Goal: Entertainment & Leisure: Consume media (video, audio)

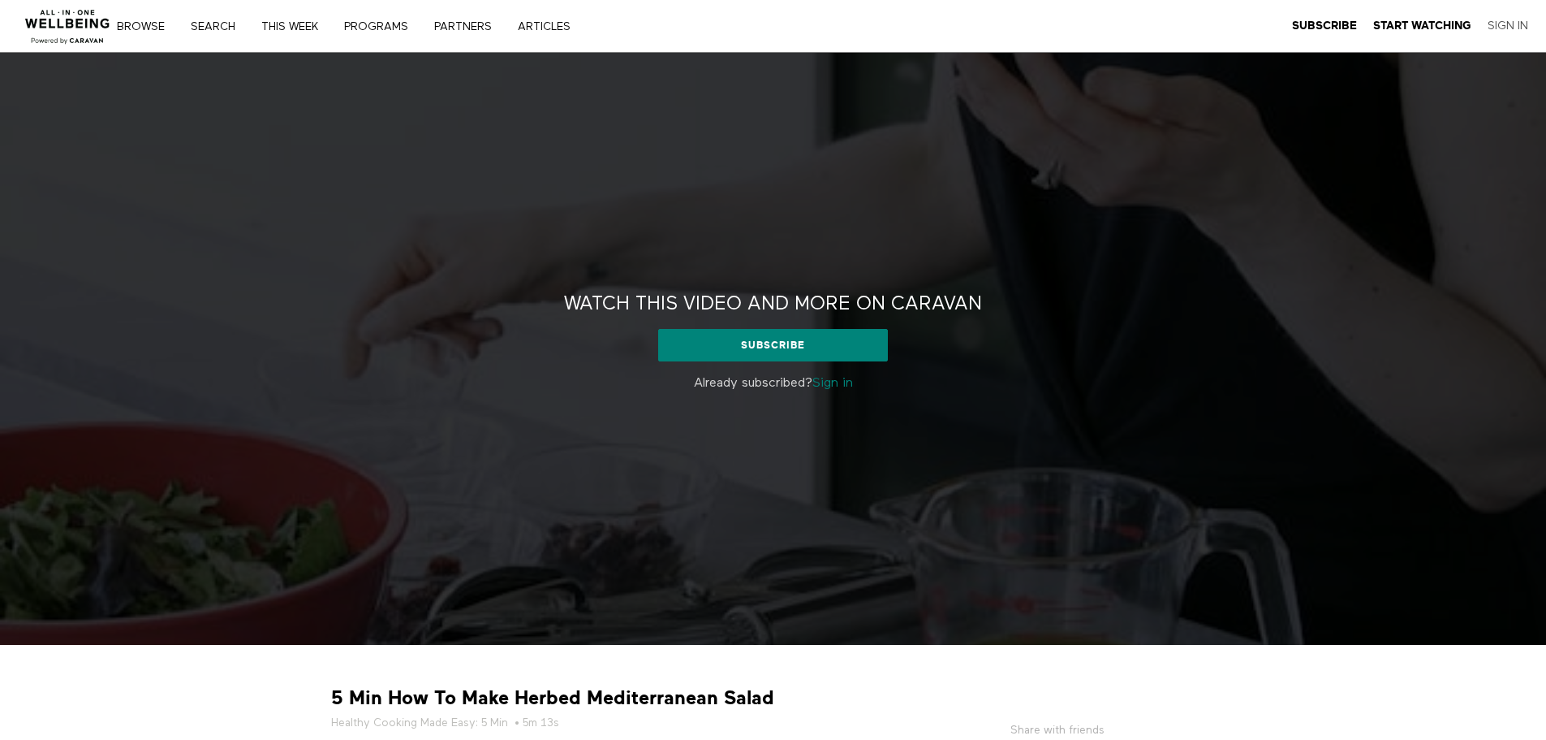
click at [1519, 22] on link "Sign In" at bounding box center [1508, 26] width 41 height 15
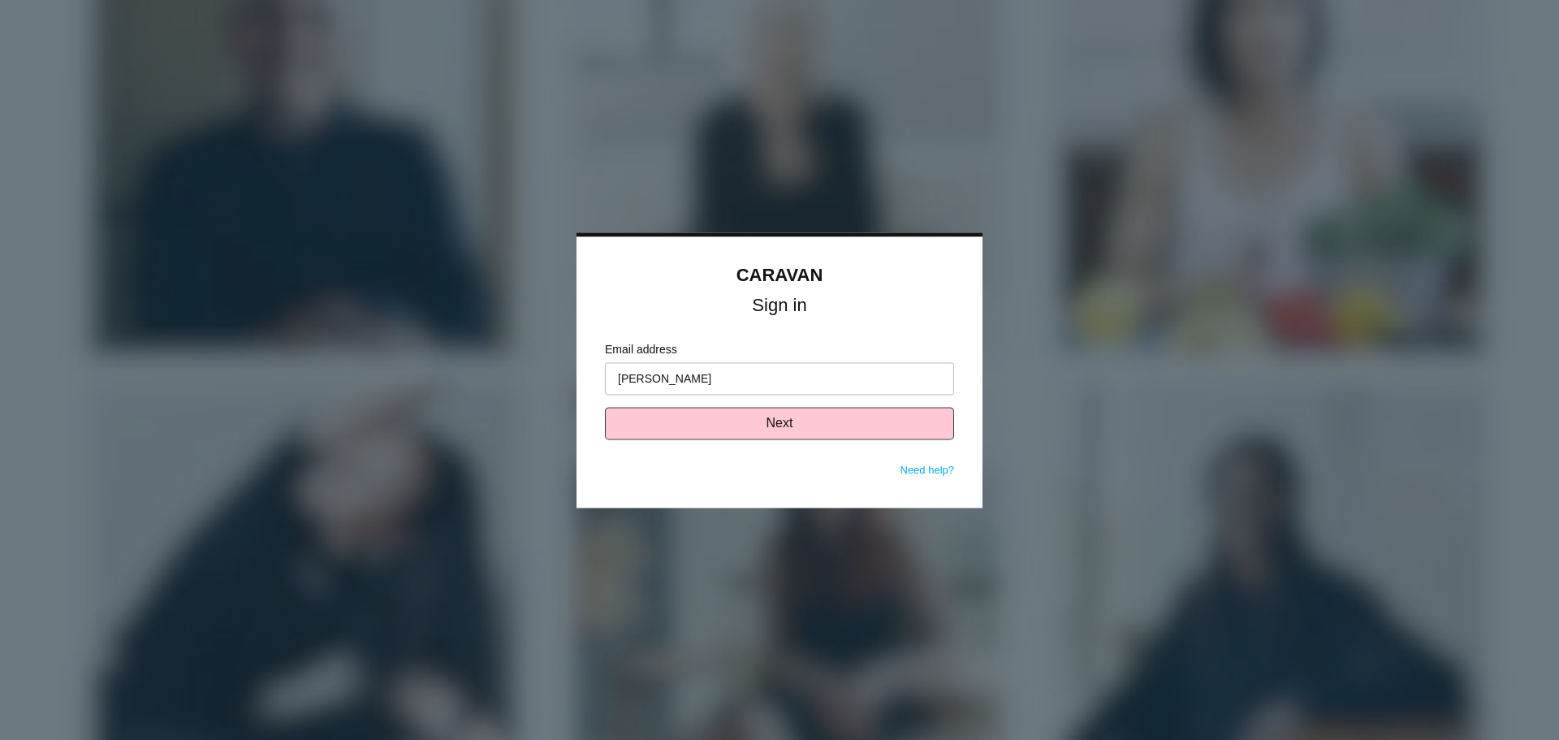
type input "[PERSON_NAME][EMAIL_ADDRESS][PERSON_NAME][DOMAIN_NAME]"
click at [776, 433] on button "Next" at bounding box center [779, 423] width 349 height 32
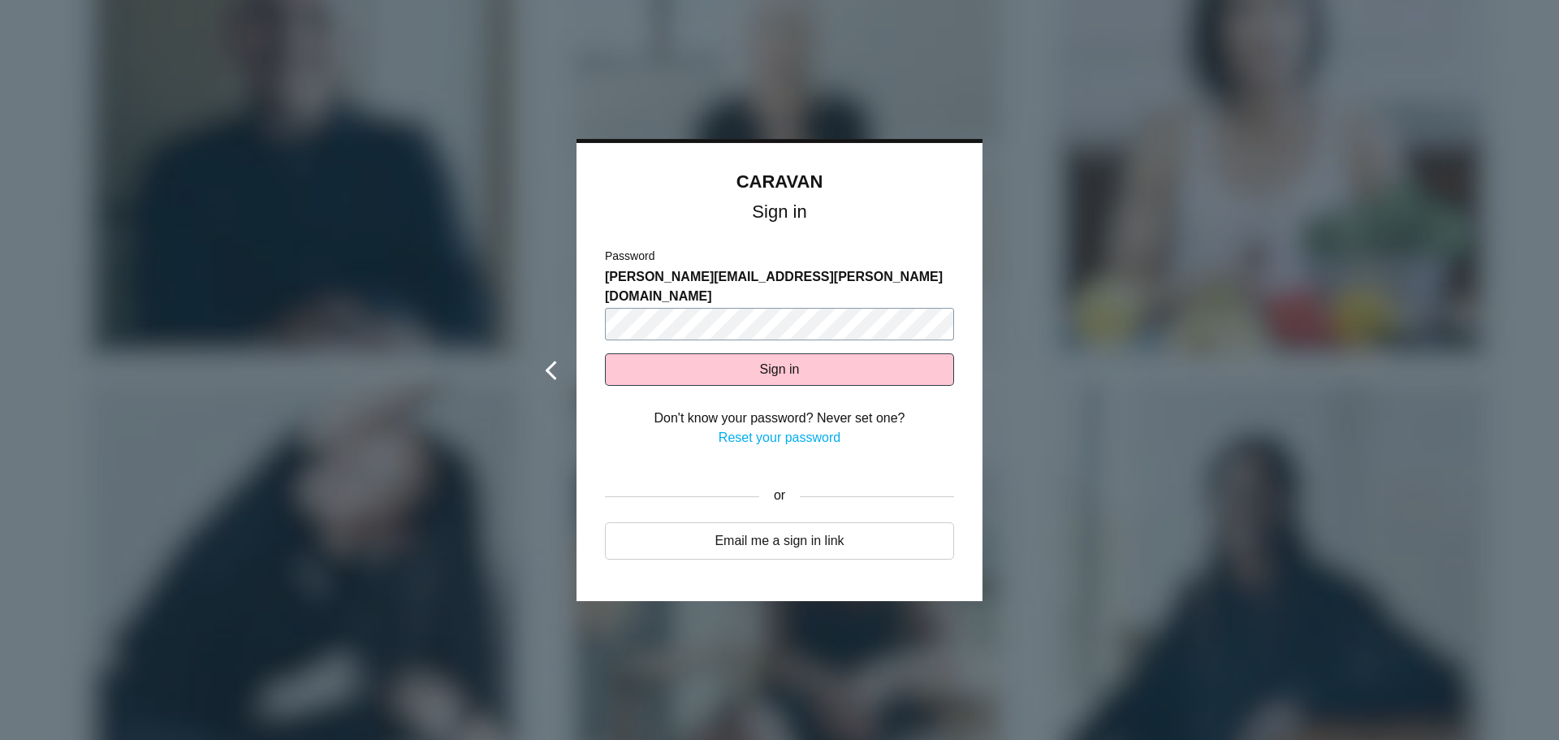
click at [605, 353] on button "Sign in" at bounding box center [779, 369] width 349 height 32
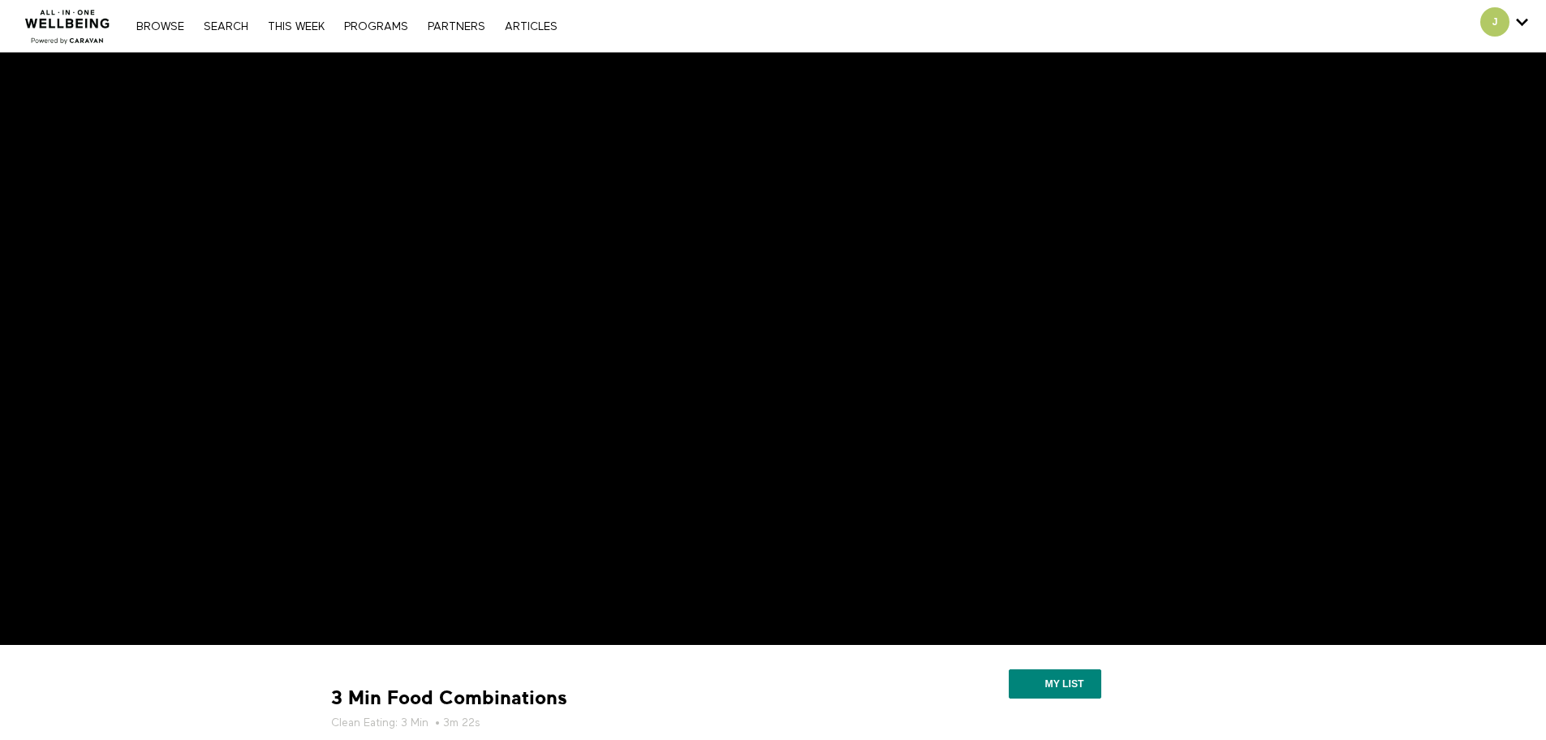
click at [1206, 679] on div "My list" at bounding box center [1057, 686] width 329 height 58
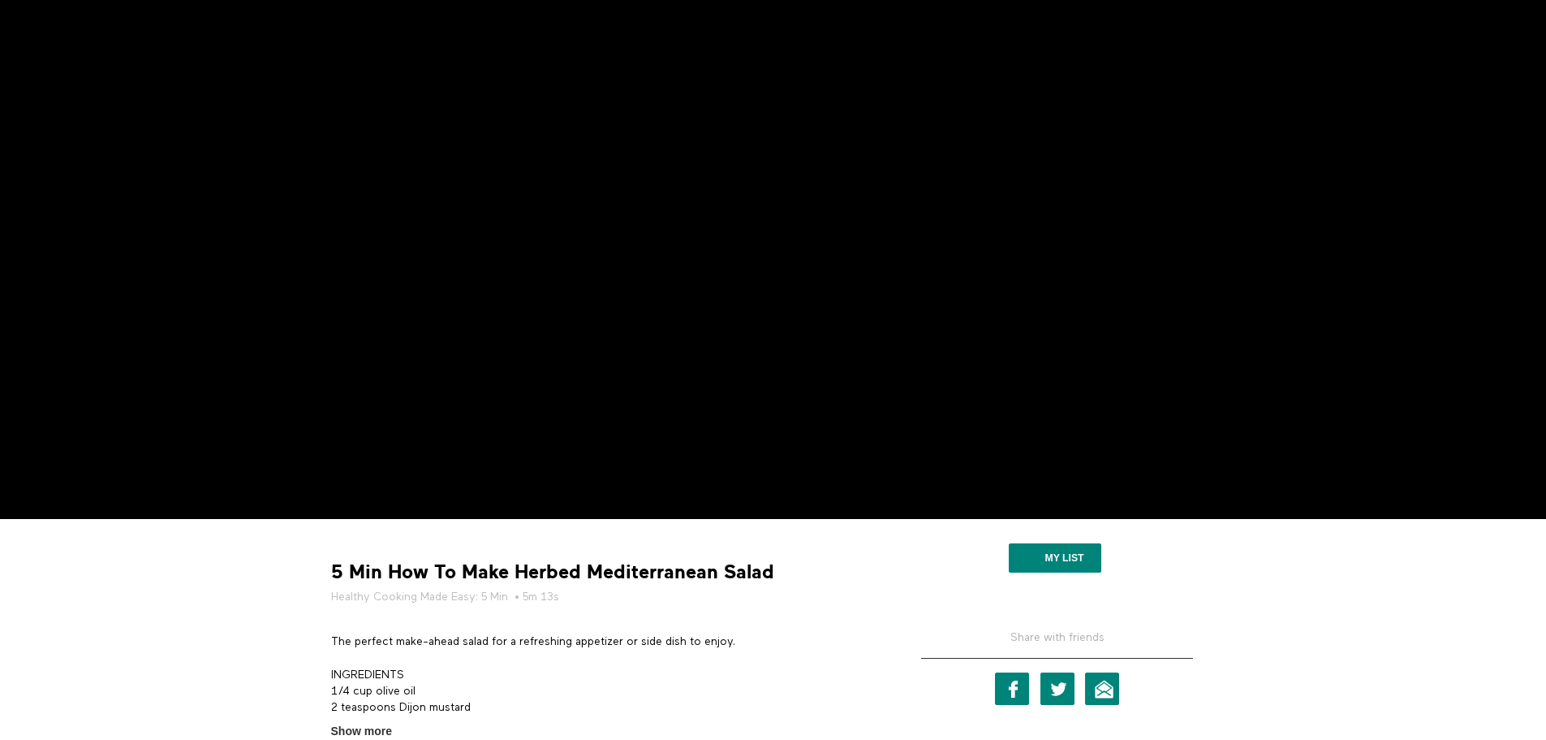
scroll to position [162, 0]
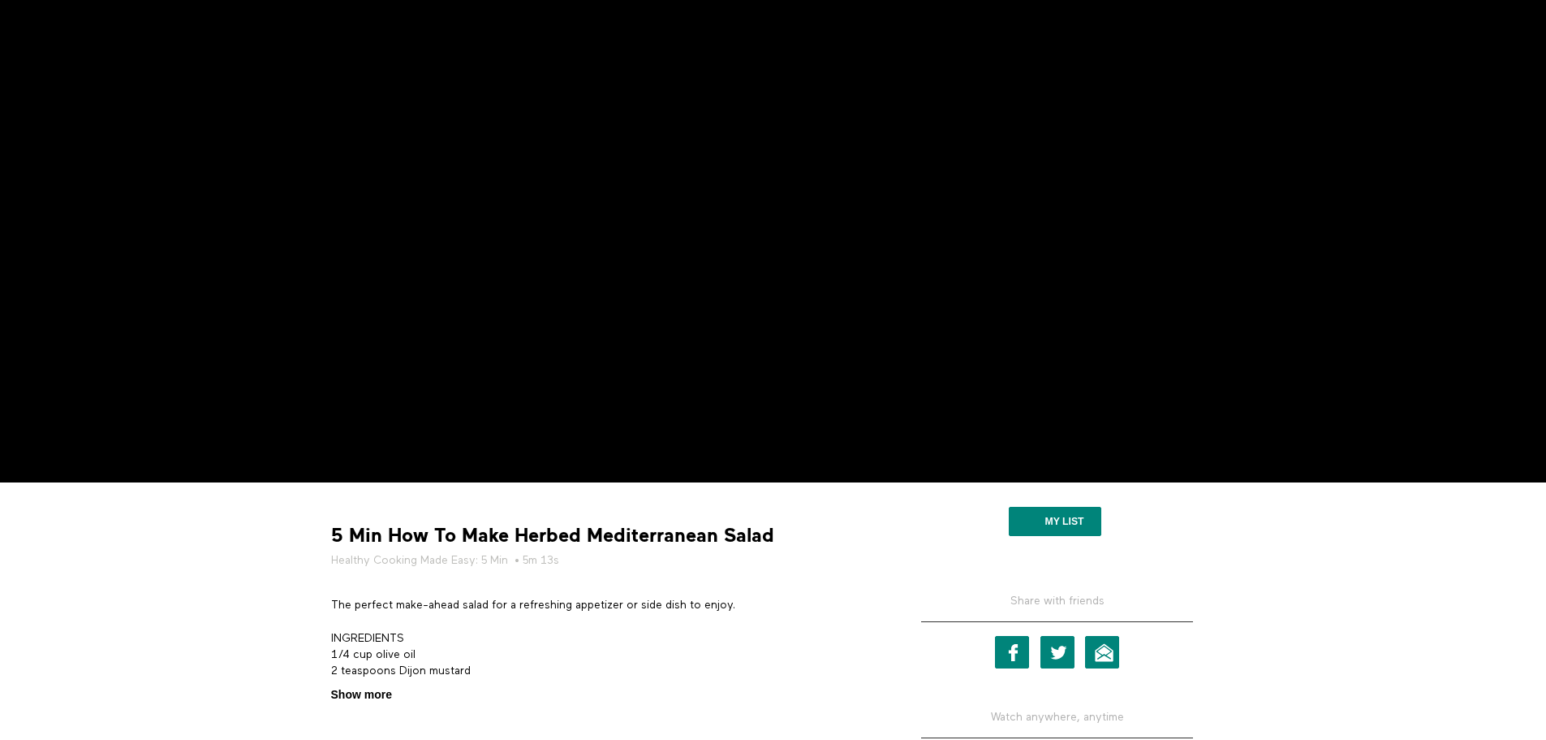
drag, startPoint x: 349, startPoint y: 692, endPoint x: 470, endPoint y: 673, distance: 122.4
click at [349, 692] on span "Show more" at bounding box center [361, 694] width 61 height 17
click at [0, 0] on input "Show more Show less" at bounding box center [0, 0] width 0 height 0
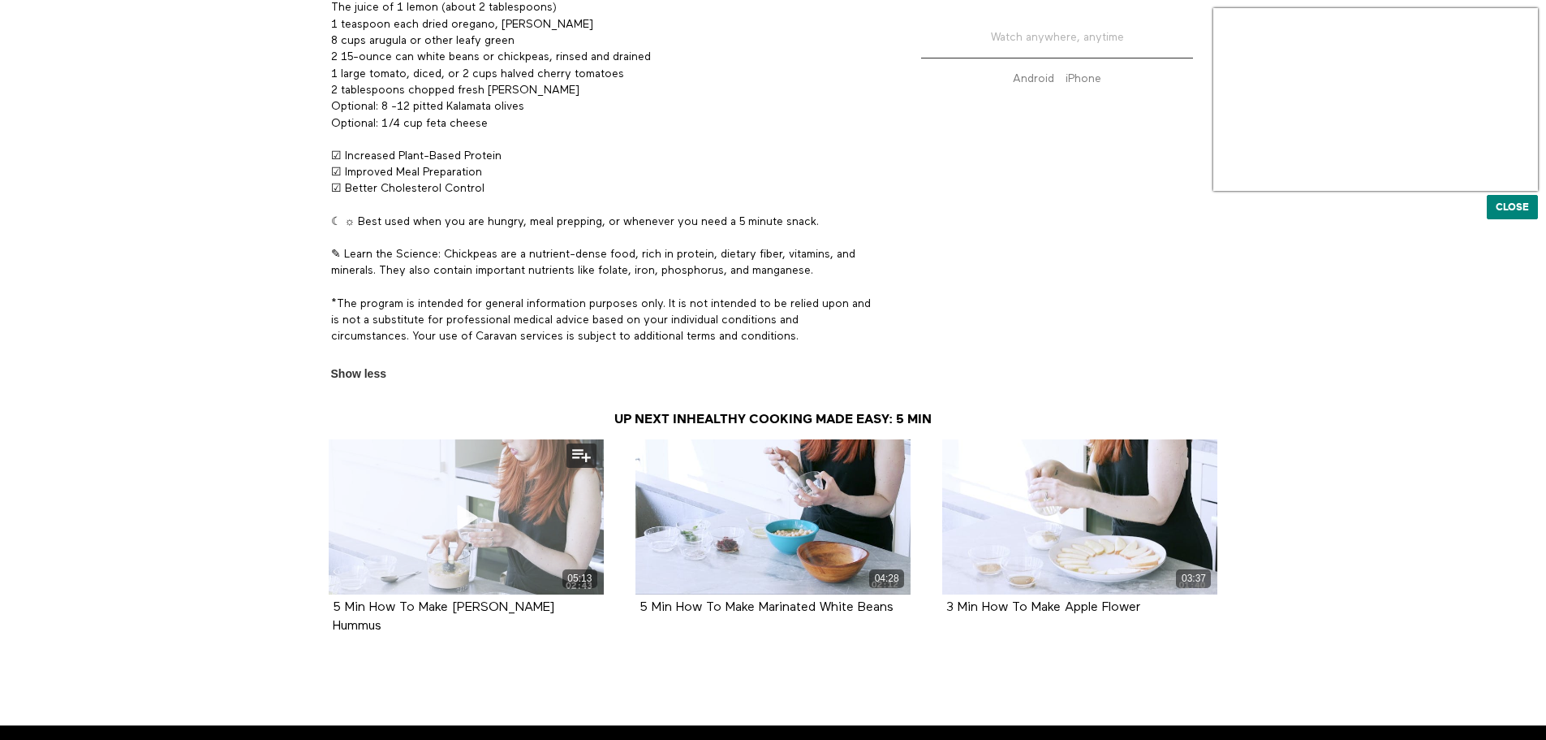
scroll to position [792, 0]
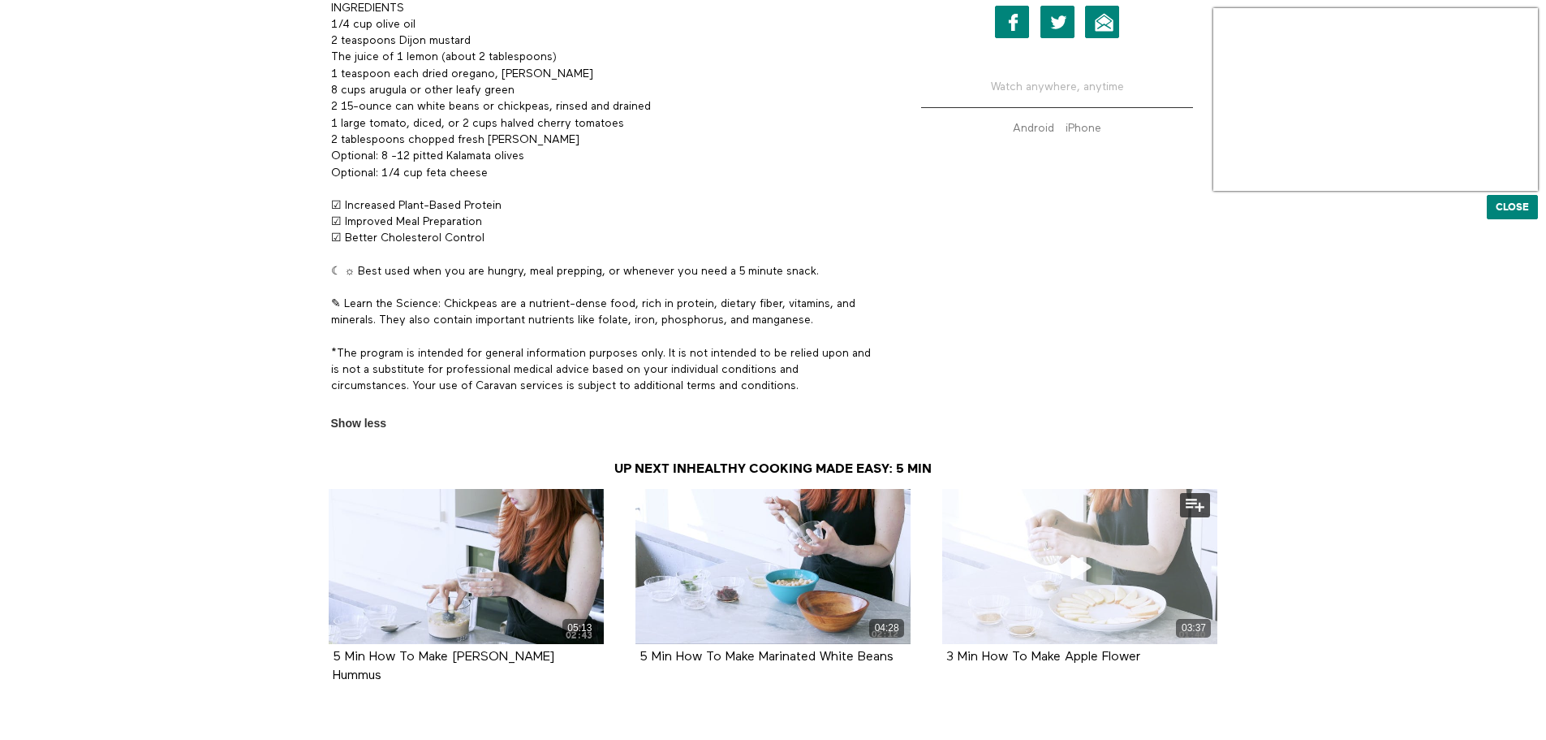
click at [1054, 554] on div "03:37" at bounding box center [1079, 566] width 275 height 155
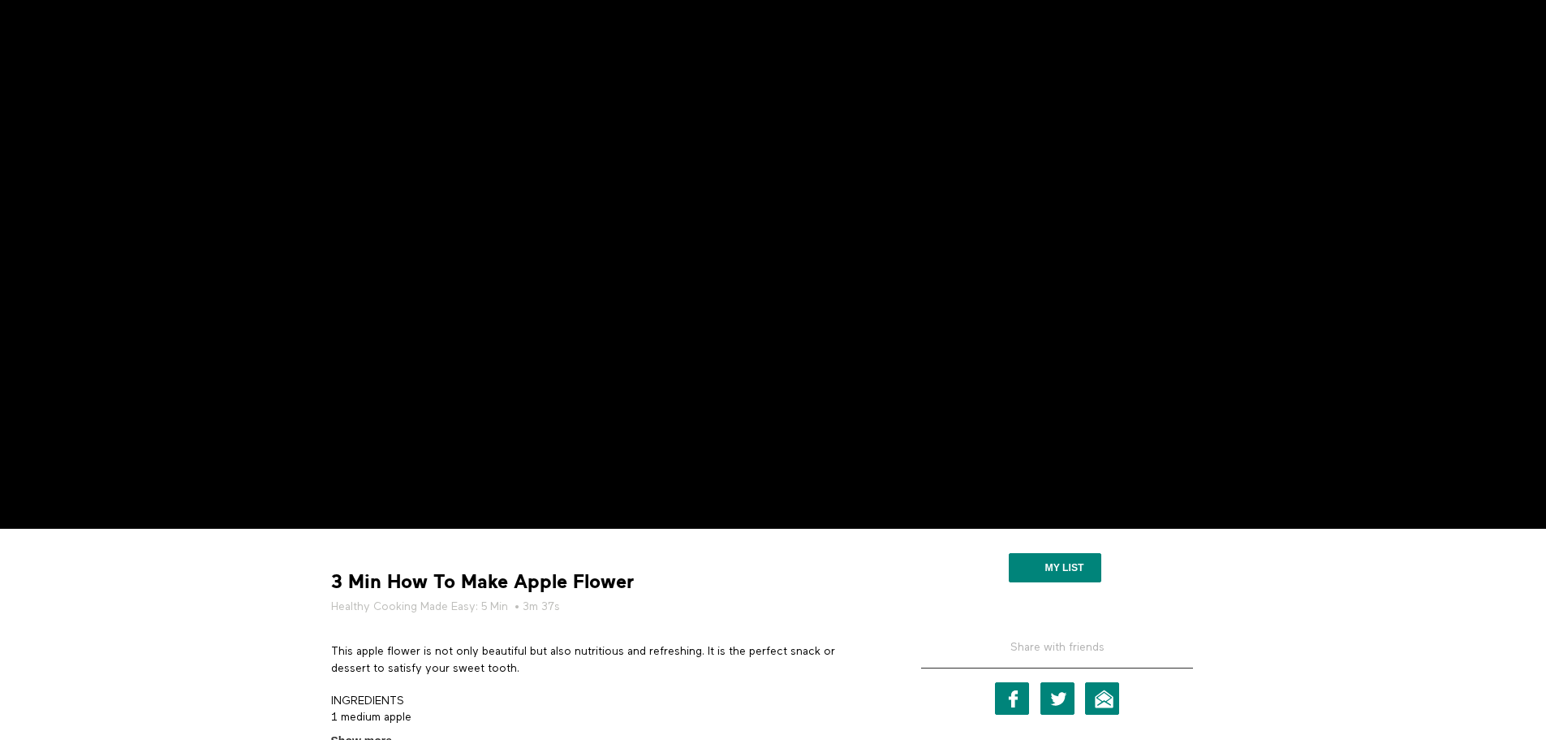
scroll to position [325, 0]
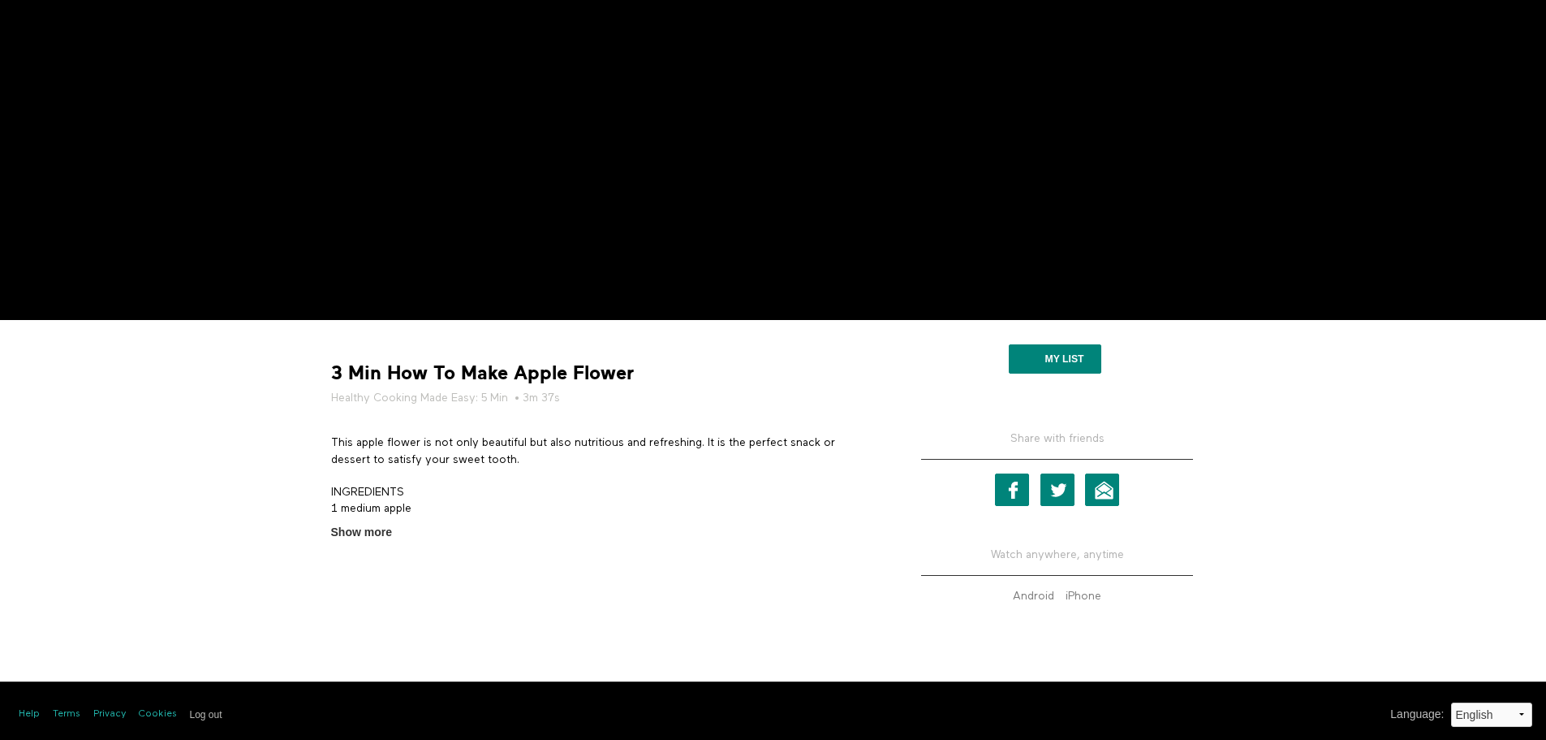
click at [355, 530] on span "Show more" at bounding box center [361, 532] width 61 height 17
click at [0, 0] on input "Show more Show less" at bounding box center [0, 0] width 0 height 0
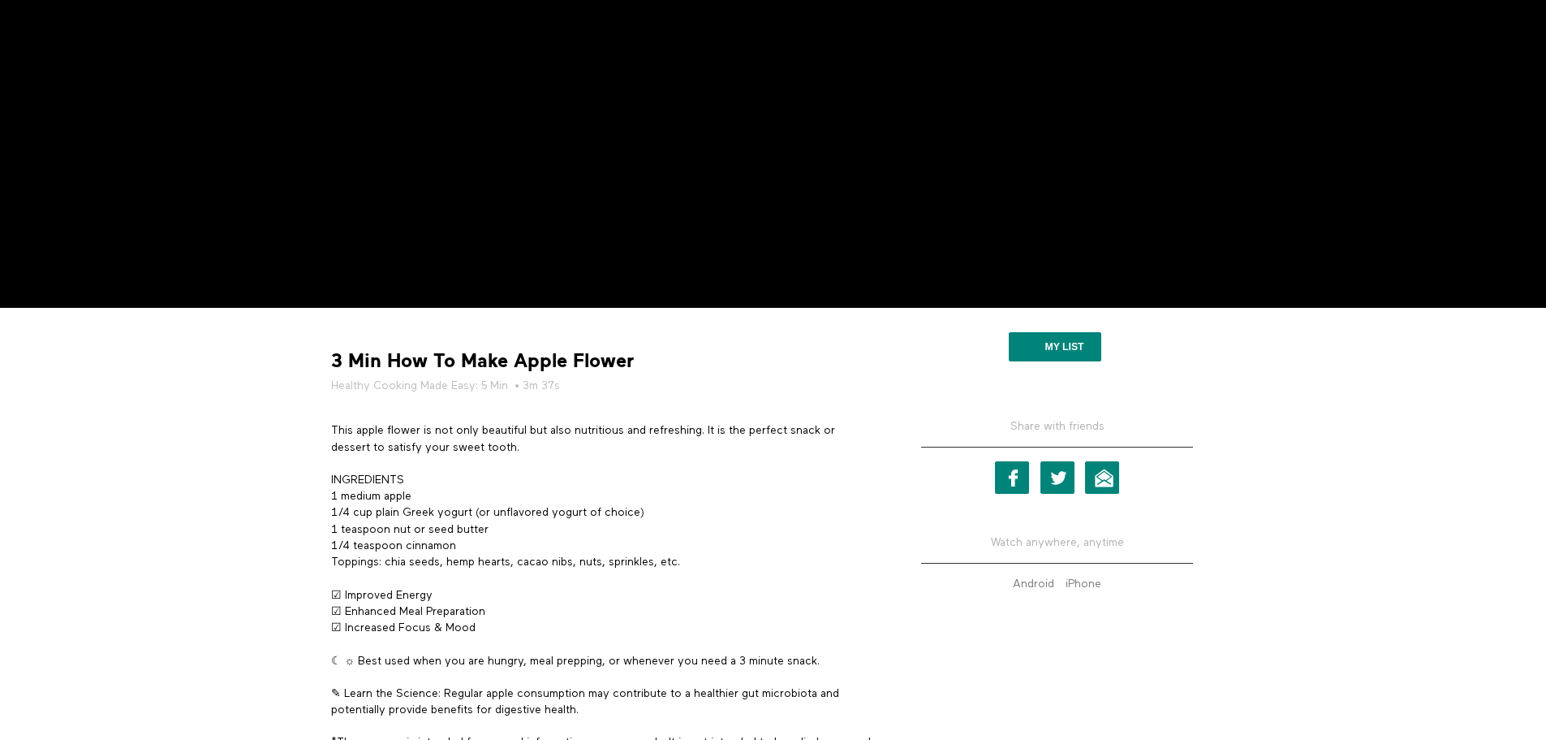
scroll to position [293, 0]
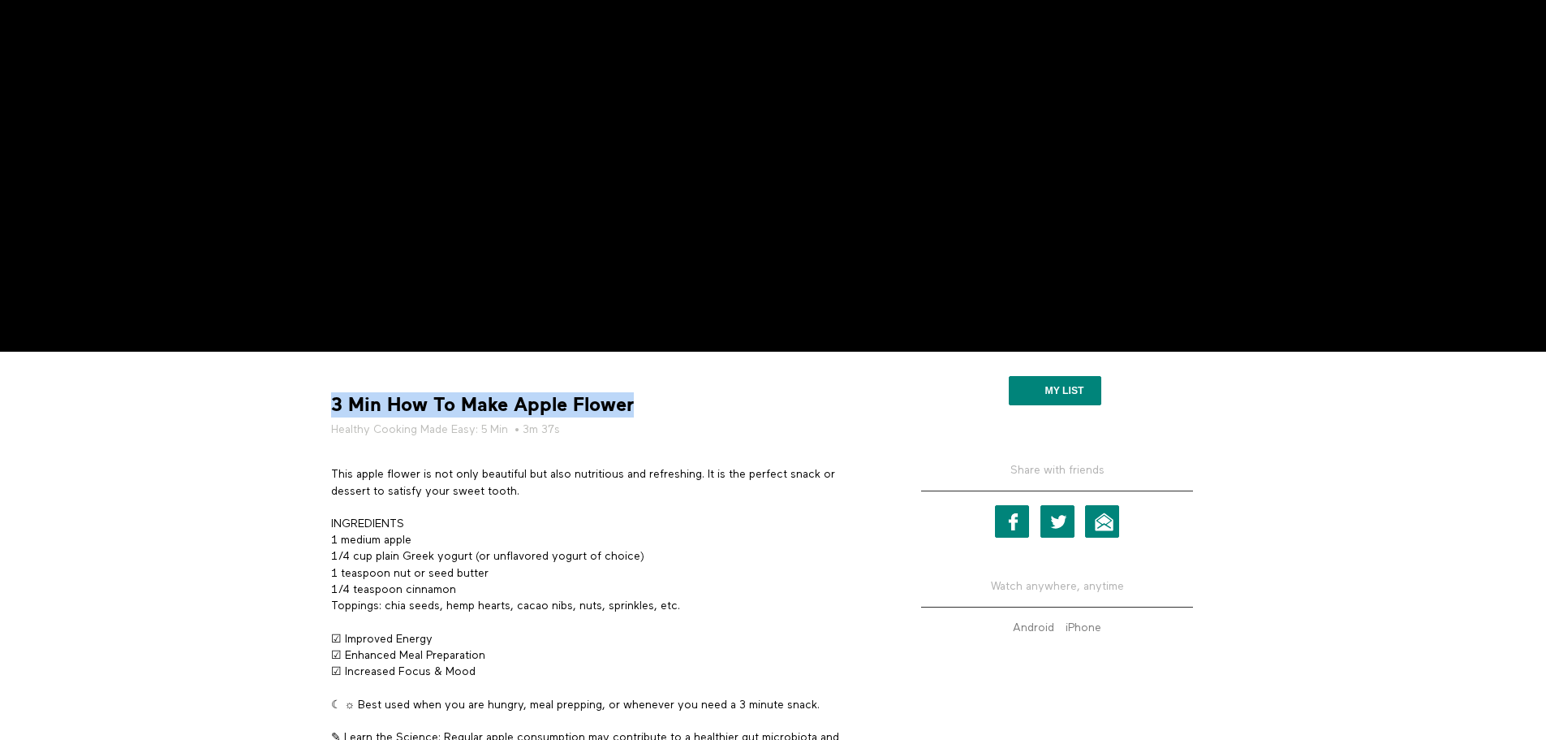
drag, startPoint x: 322, startPoint y: 399, endPoint x: 654, endPoint y: 402, distance: 332.0
click at [654, 402] on div "3 Min How To Make Apple Flower Healthy Cooking Made Easy: 5 Min • 3m 37s This a…" at bounding box center [603, 615] width 568 height 502
copy strong "3 Min How To Make Apple Flower"
click at [357, 416] on strong "3 Min How To Make Apple Flower" at bounding box center [482, 404] width 303 height 25
drag, startPoint x: 332, startPoint y: 403, endPoint x: 631, endPoint y: 415, distance: 299.0
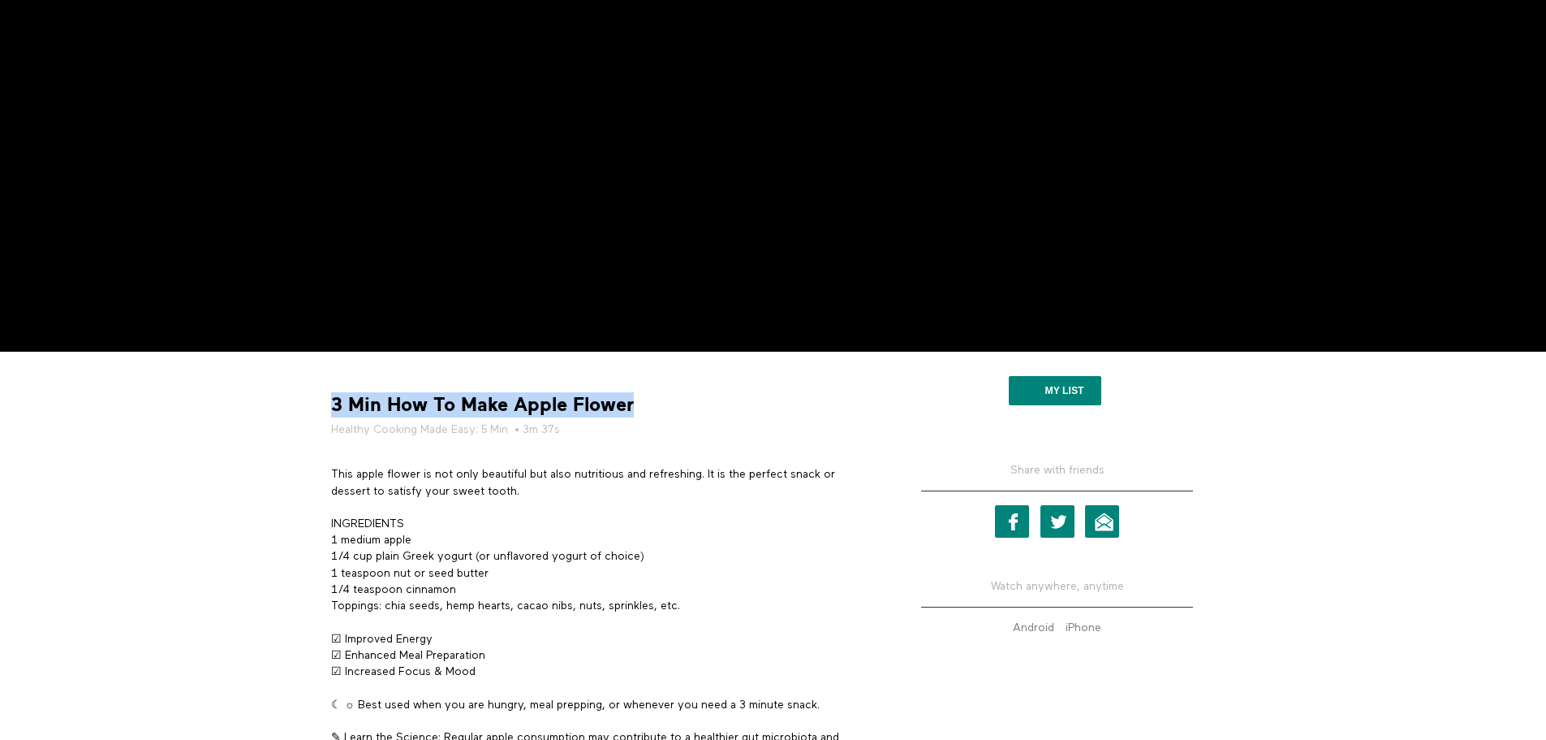
click at [631, 415] on strong "3 Min How To Make Apple Flower" at bounding box center [482, 404] width 303 height 25
copy strong "3 Min How To Make Apple Flower"
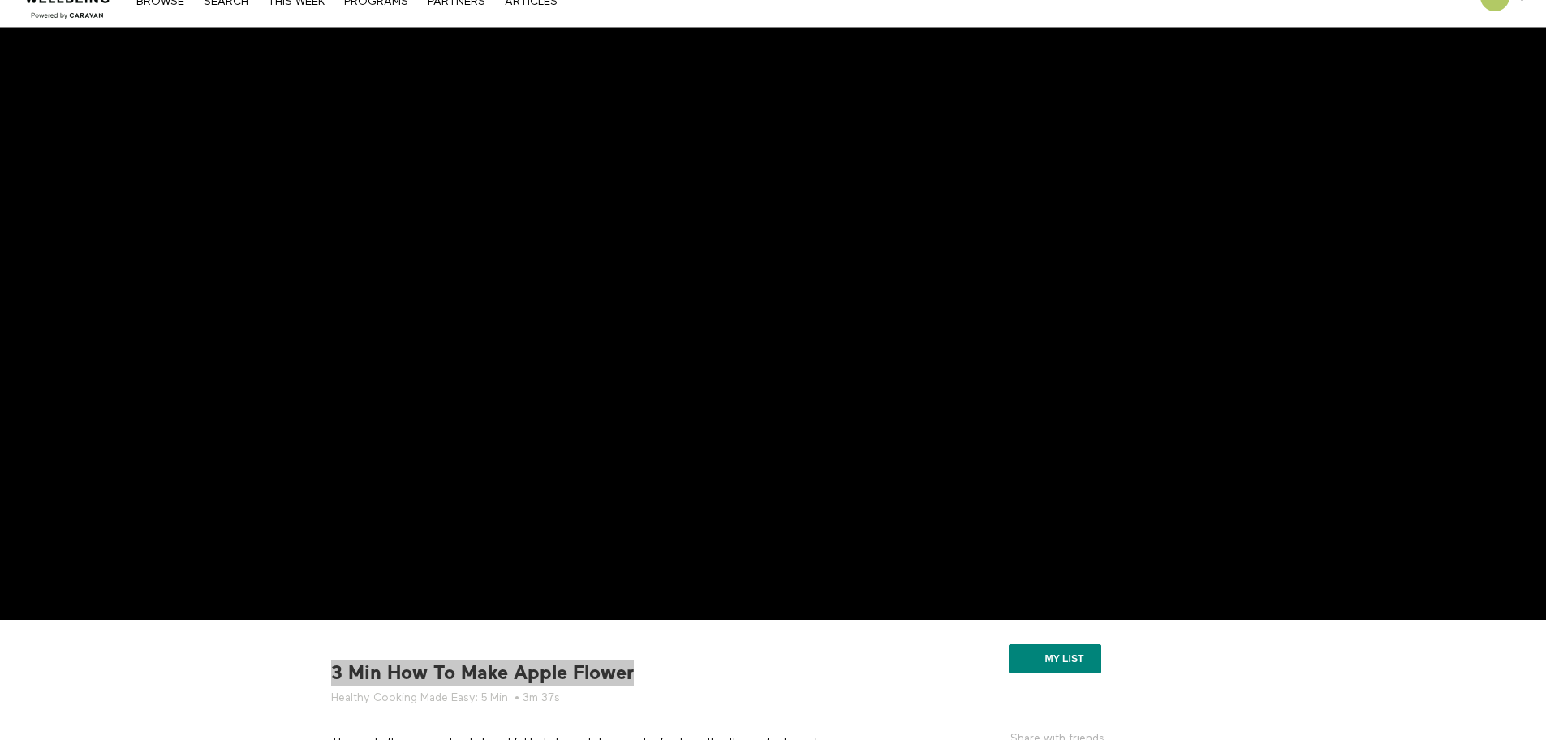
scroll to position [0, 0]
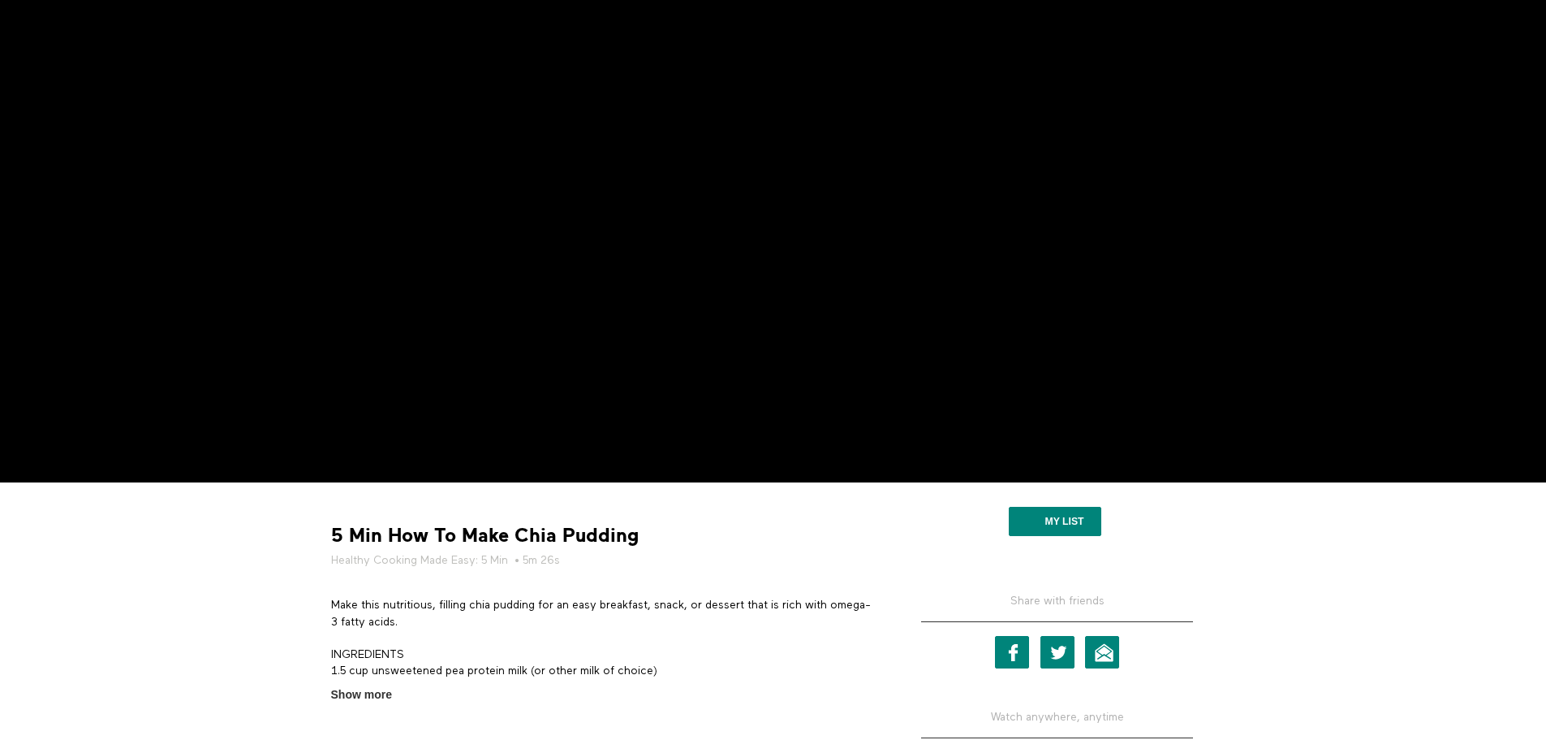
scroll to position [325, 0]
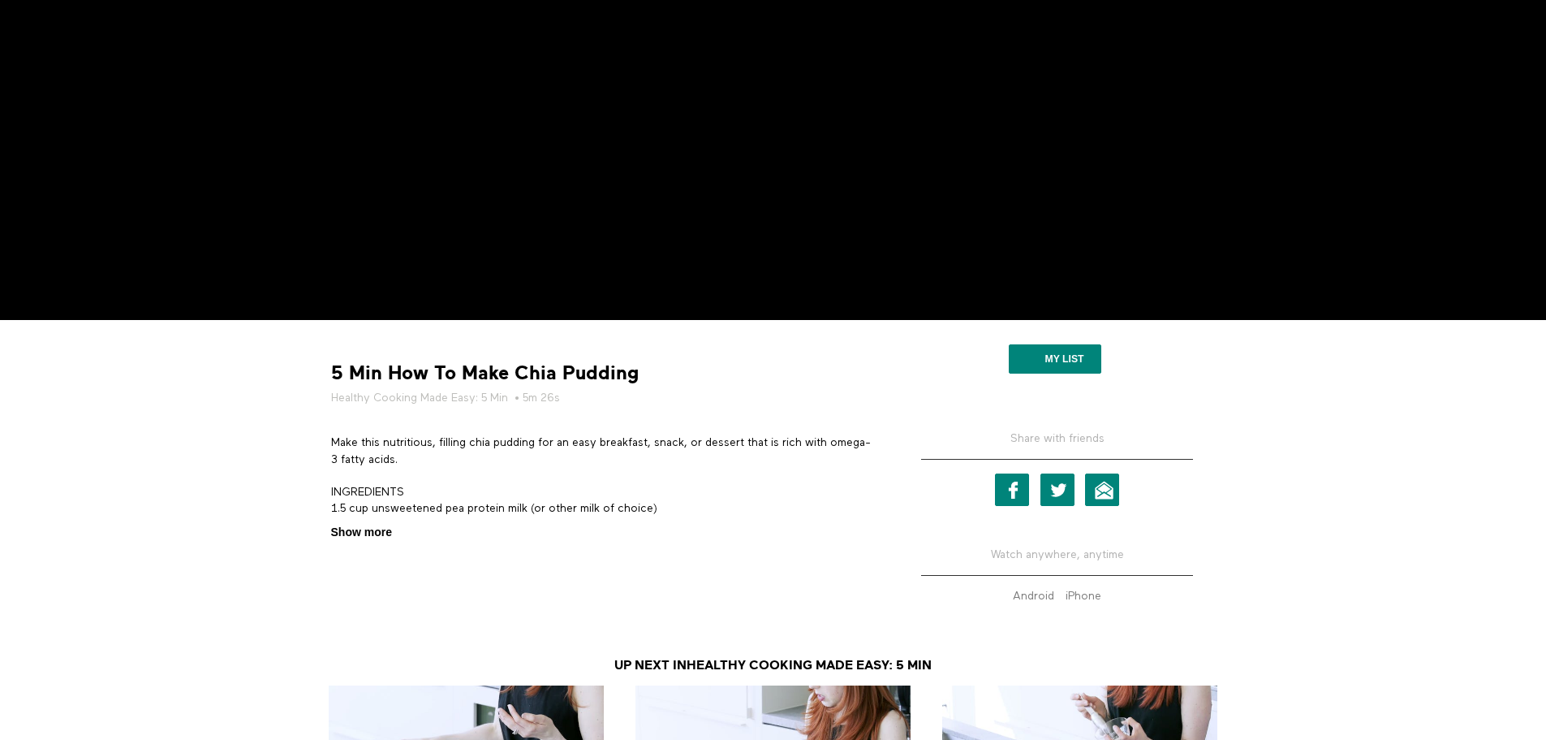
click at [386, 523] on section "Make this nutritious, filling chia pudding for an easy breakfast, snack, or des…" at bounding box center [603, 487] width 556 height 106
click at [383, 533] on span "Show more" at bounding box center [361, 532] width 61 height 17
click at [0, 0] on input "Show more Show less" at bounding box center [0, 0] width 0 height 0
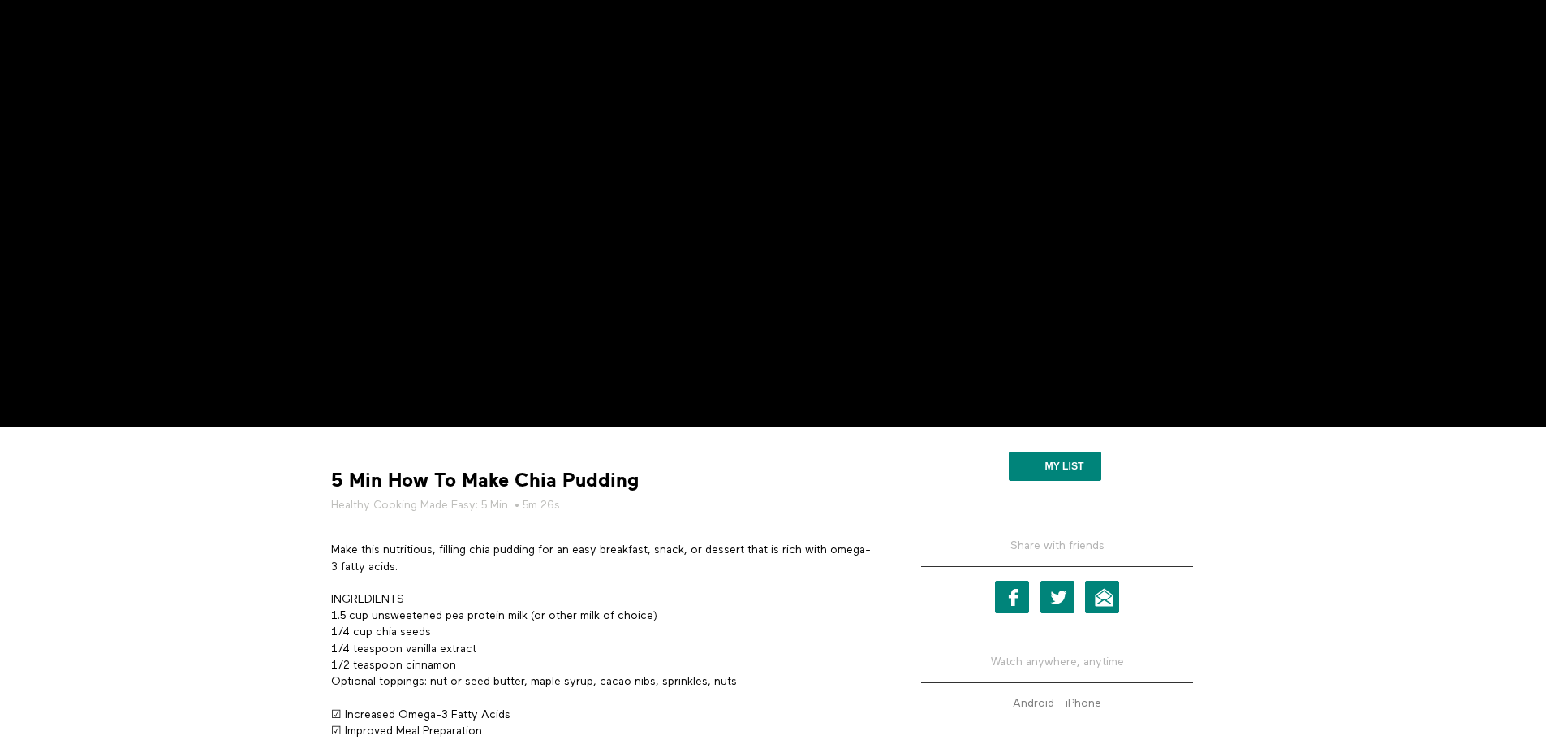
scroll to position [0, 0]
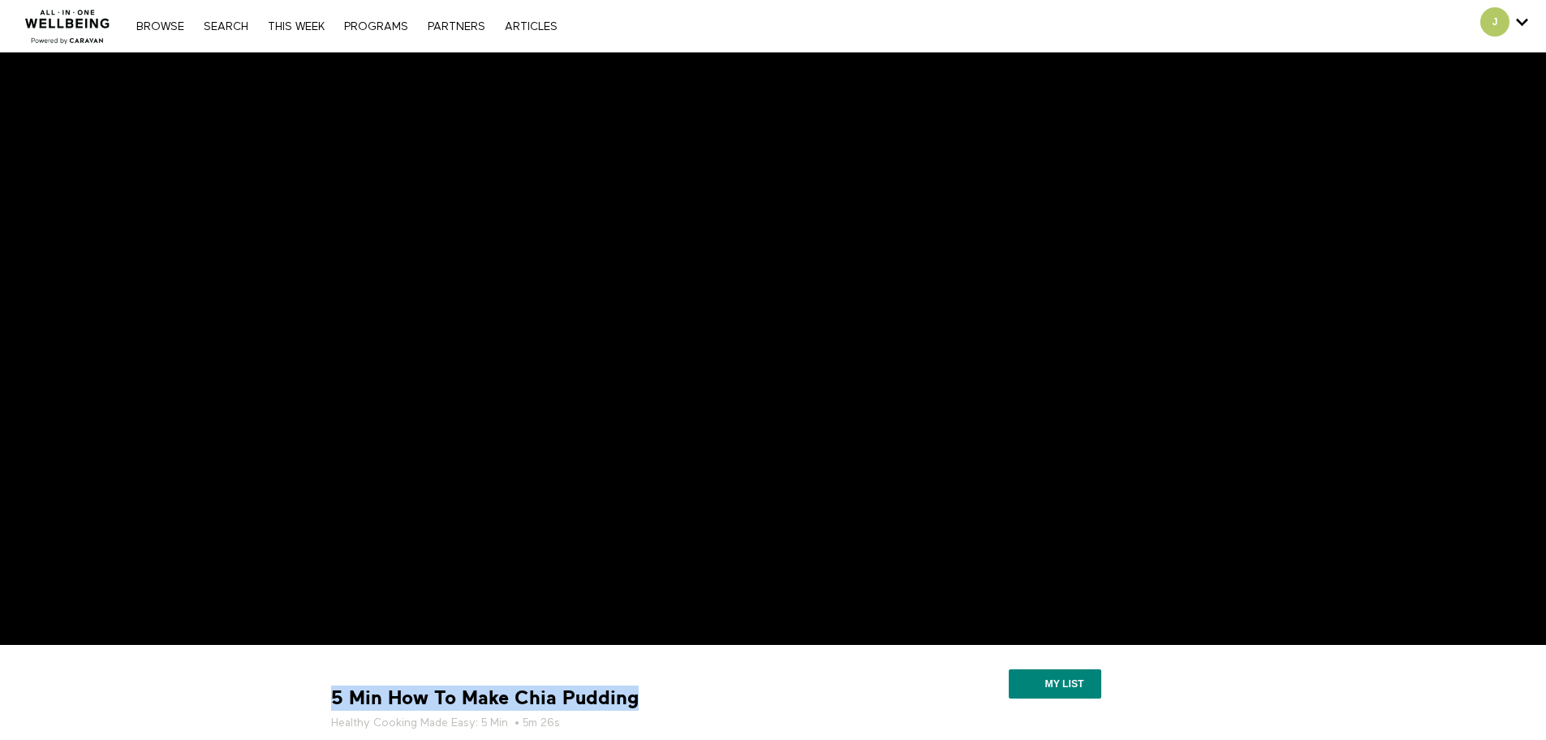
drag, startPoint x: 333, startPoint y: 701, endPoint x: 693, endPoint y: 700, distance: 360.4
copy strong "5 Min How To Make Chia Pudding"
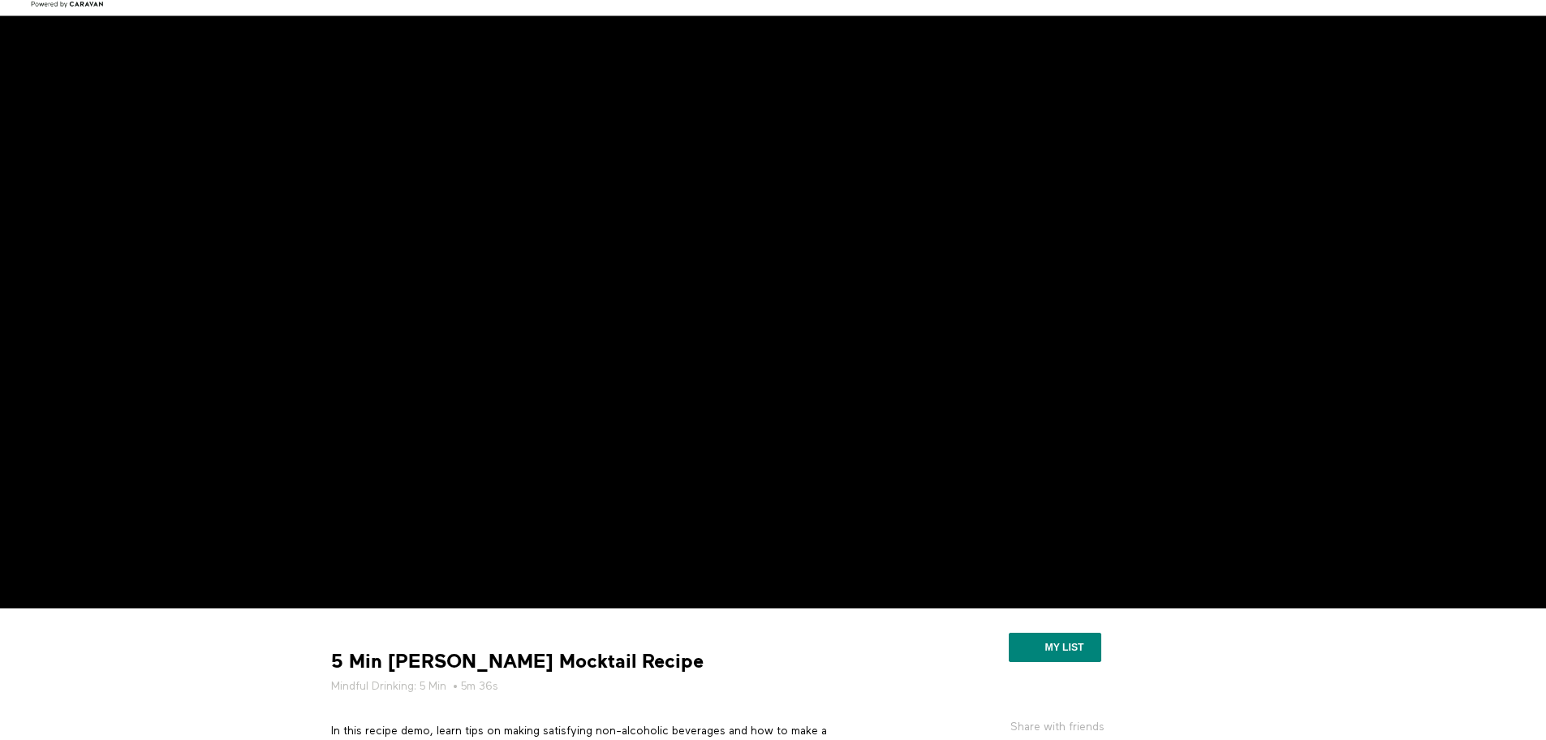
scroll to position [35, 0]
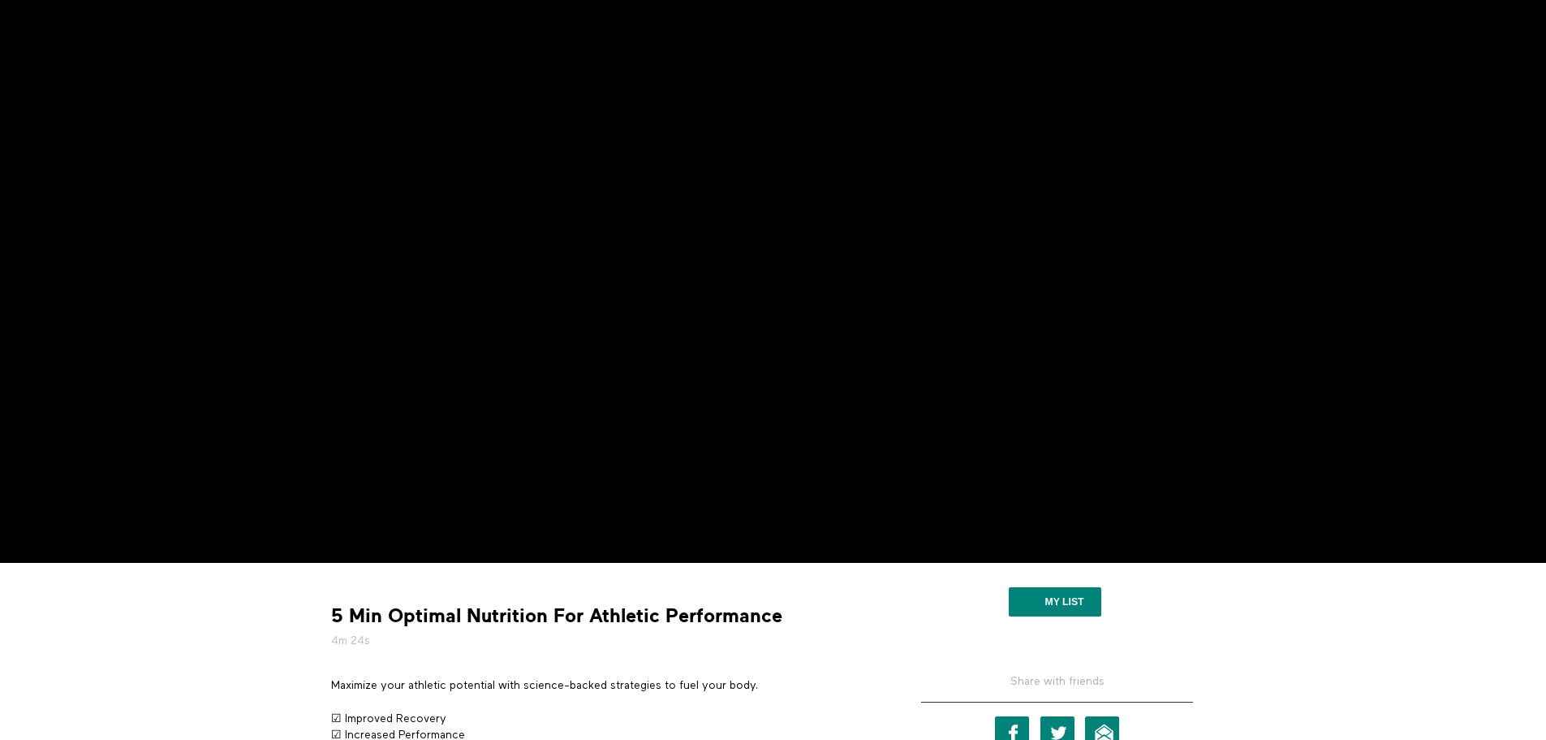
scroll to position [81, 0]
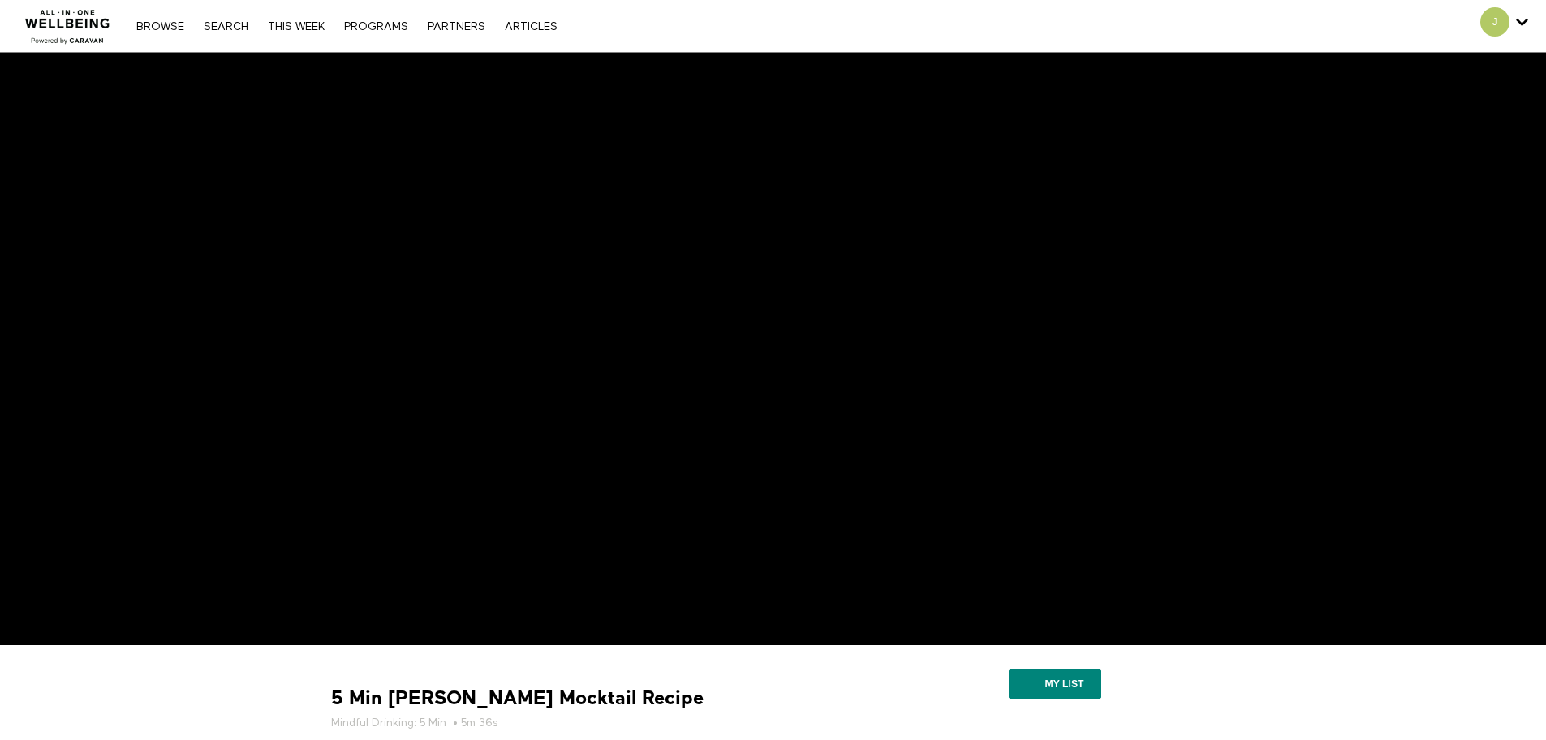
scroll to position [35, 0]
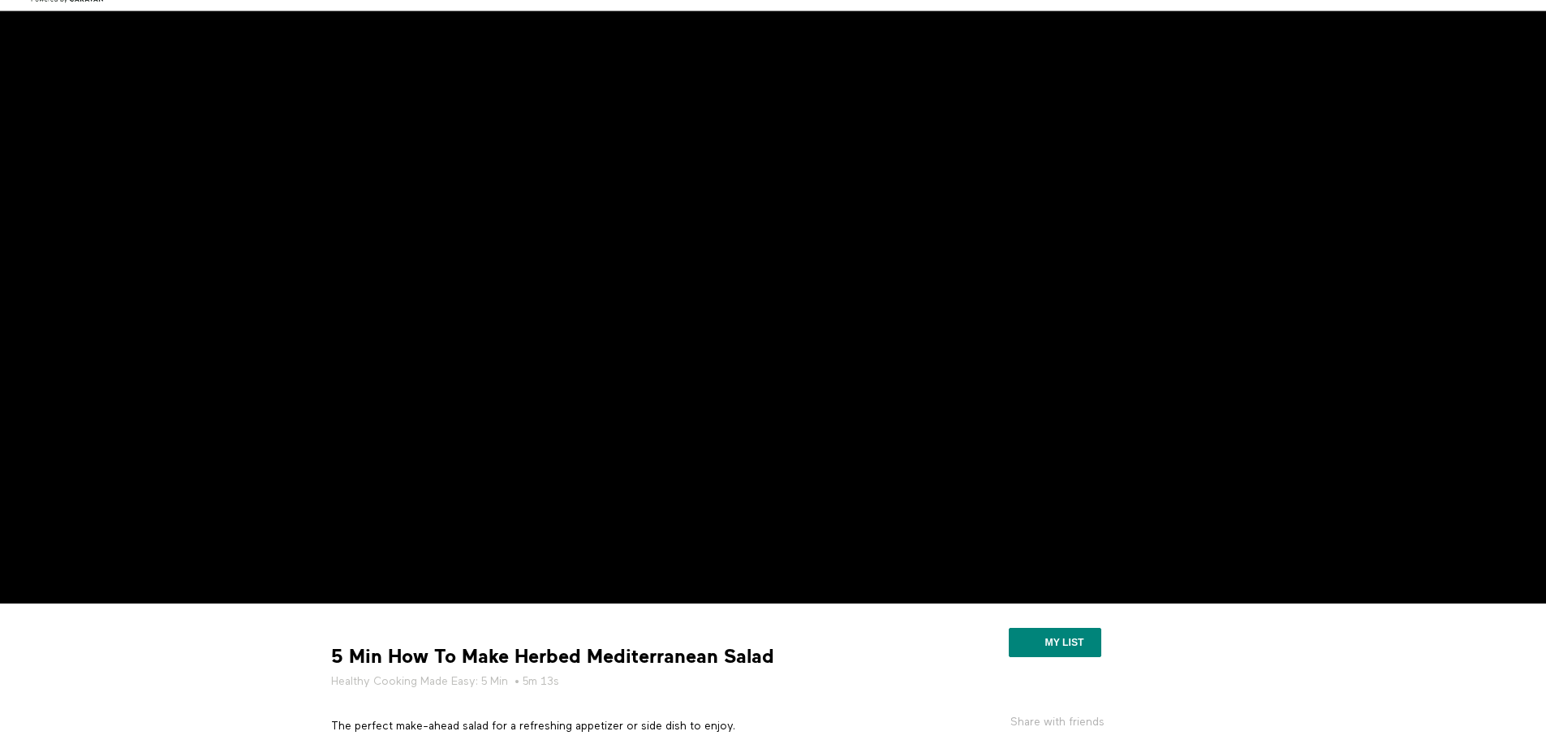
scroll to position [81, 0]
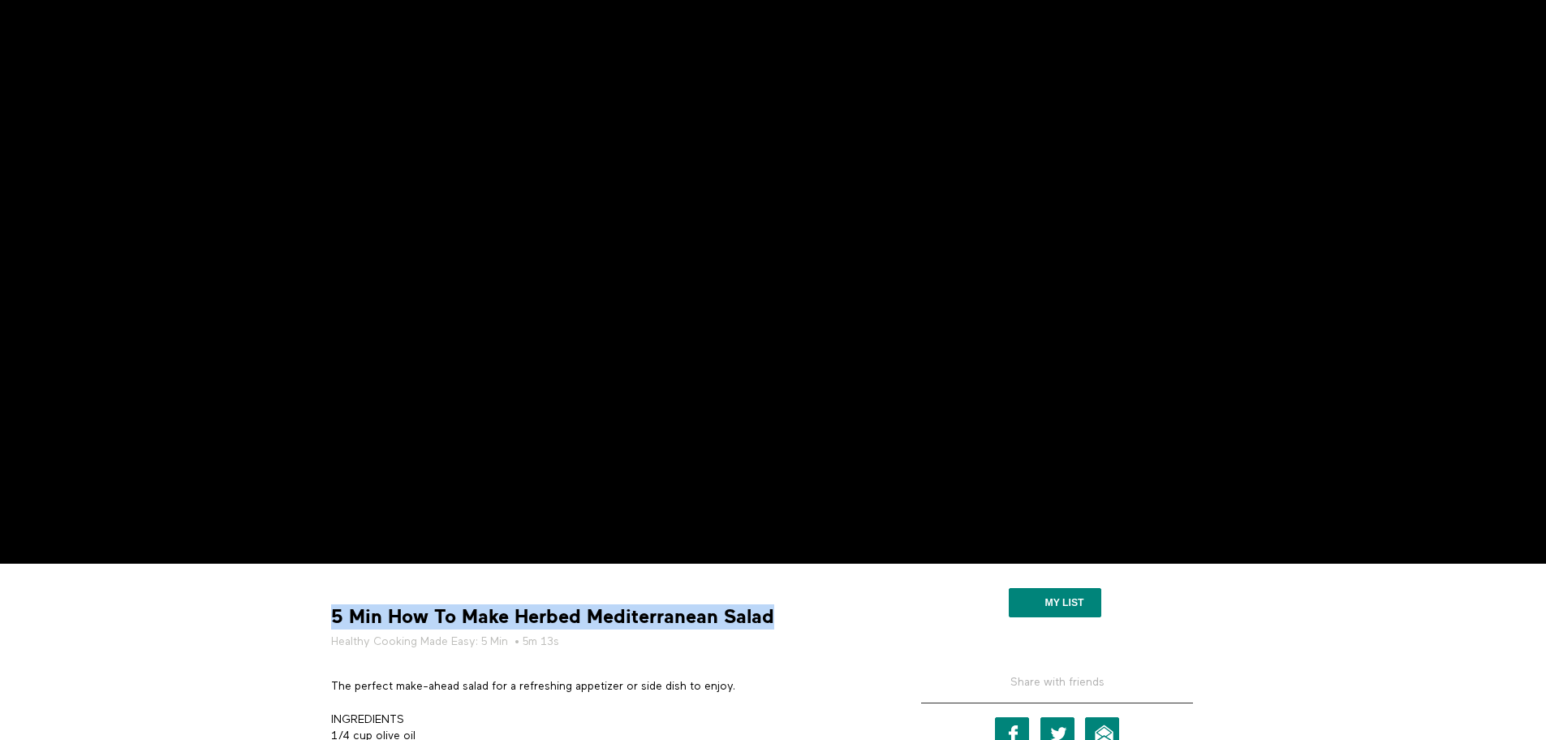
drag, startPoint x: 323, startPoint y: 615, endPoint x: 787, endPoint y: 627, distance: 463.7
click at [787, 627] on div "5 Min How To Make Herbed Mediterranean Salad Healthy Cooking Made Easy: 5 Min •…" at bounding box center [603, 680] width 568 height 209
copy strong "5 Min How To Make Herbed Mediterranean Salad"
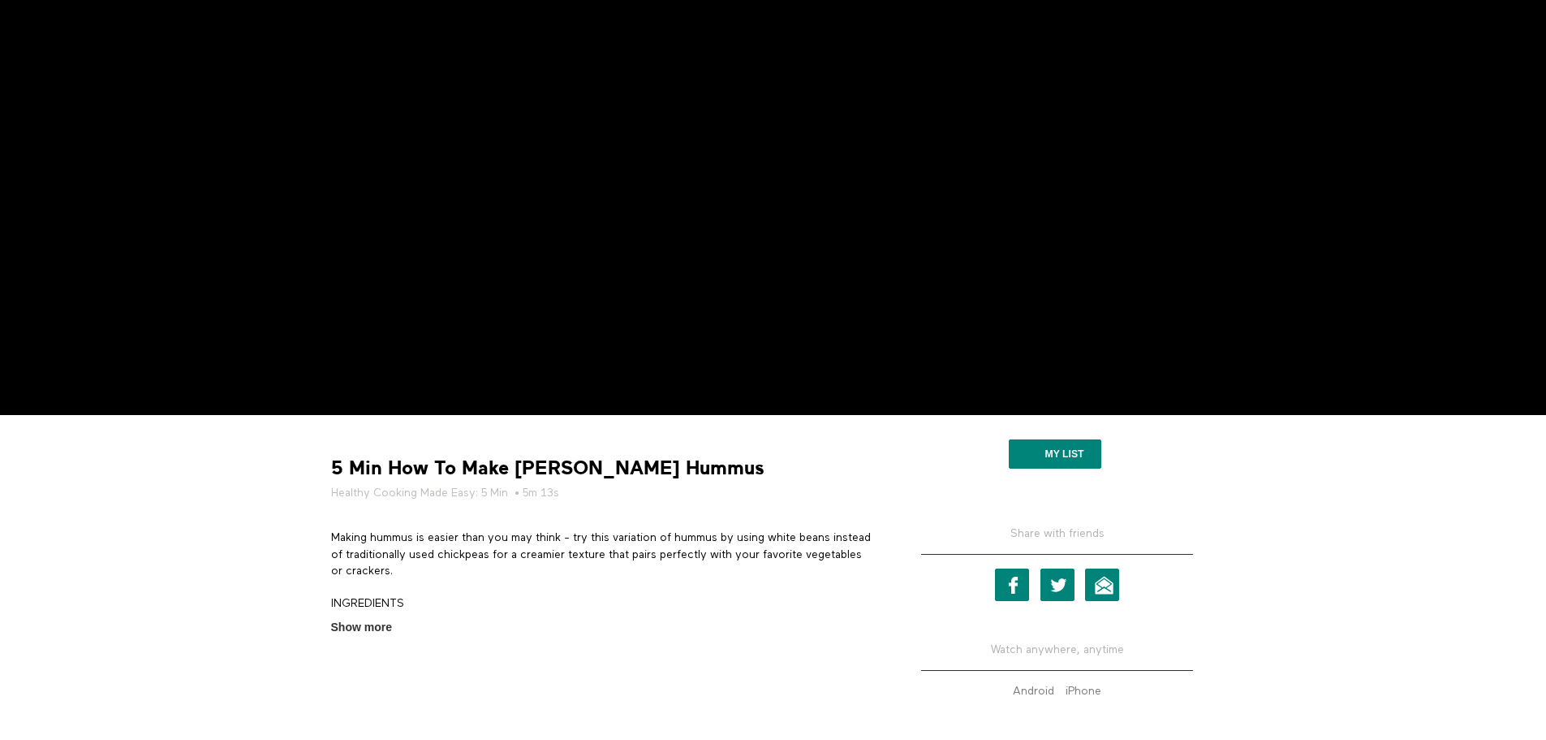
scroll to position [244, 0]
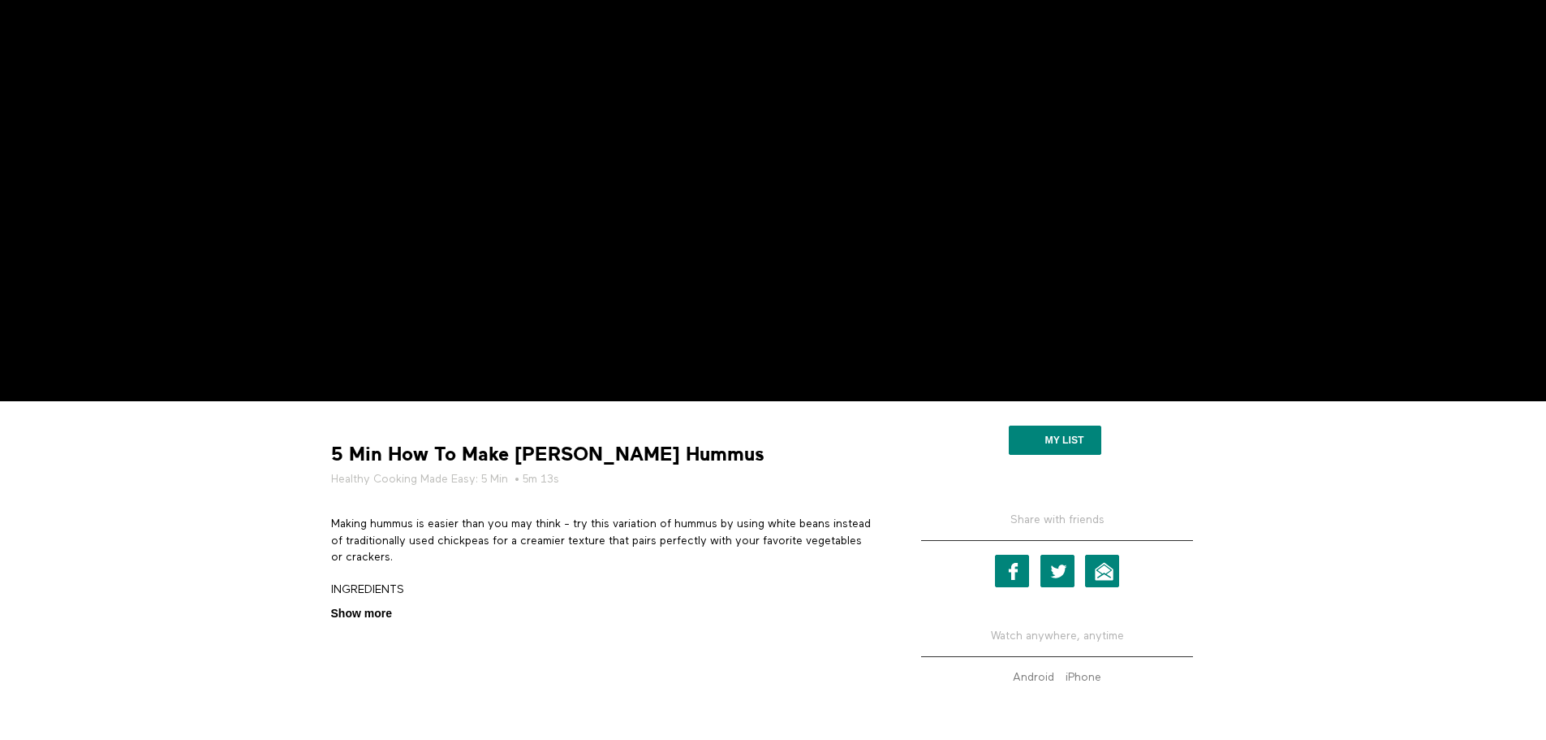
click at [373, 615] on span "Show more" at bounding box center [361, 613] width 61 height 17
click at [0, 0] on input "Show more Show less" at bounding box center [0, 0] width 0 height 0
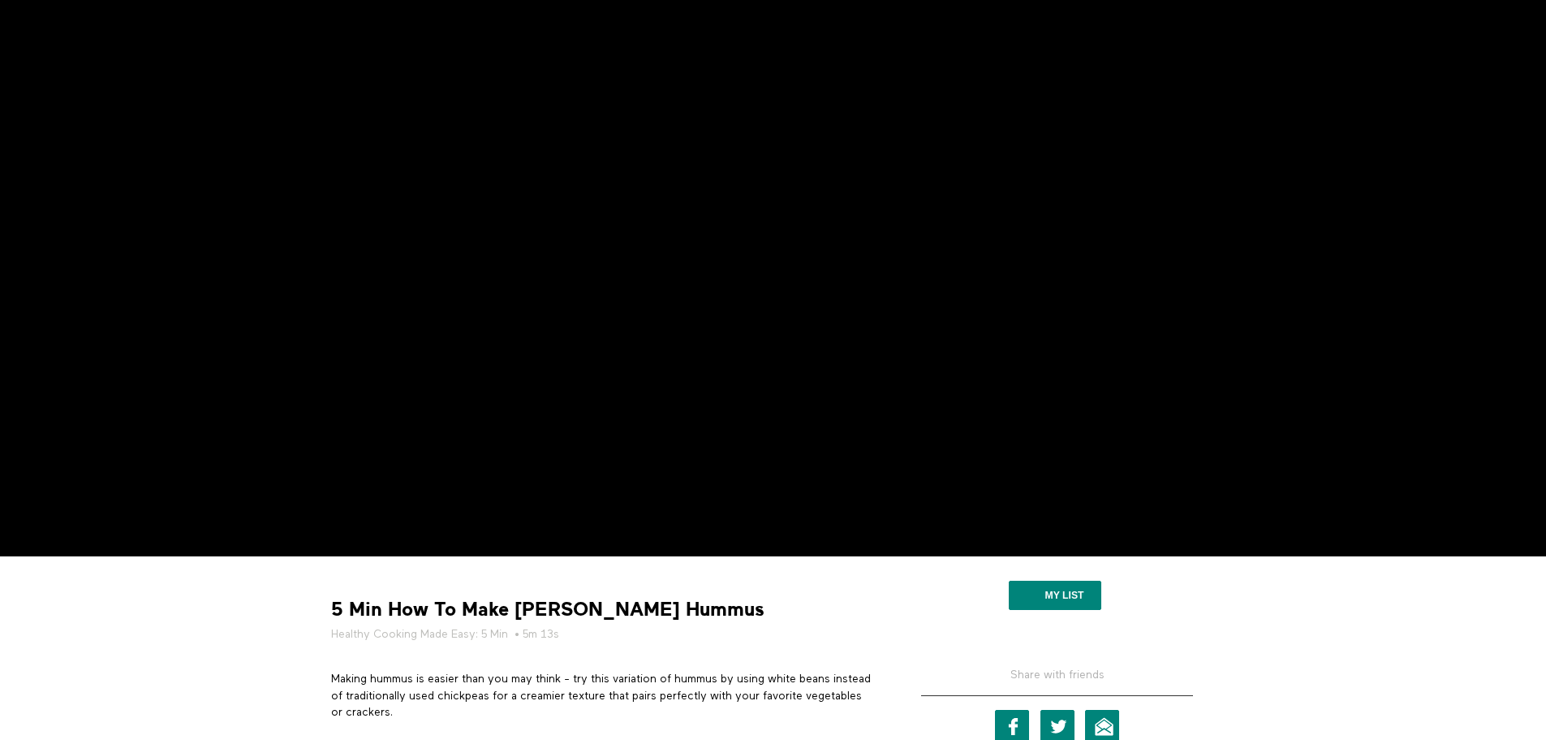
scroll to position [0, 0]
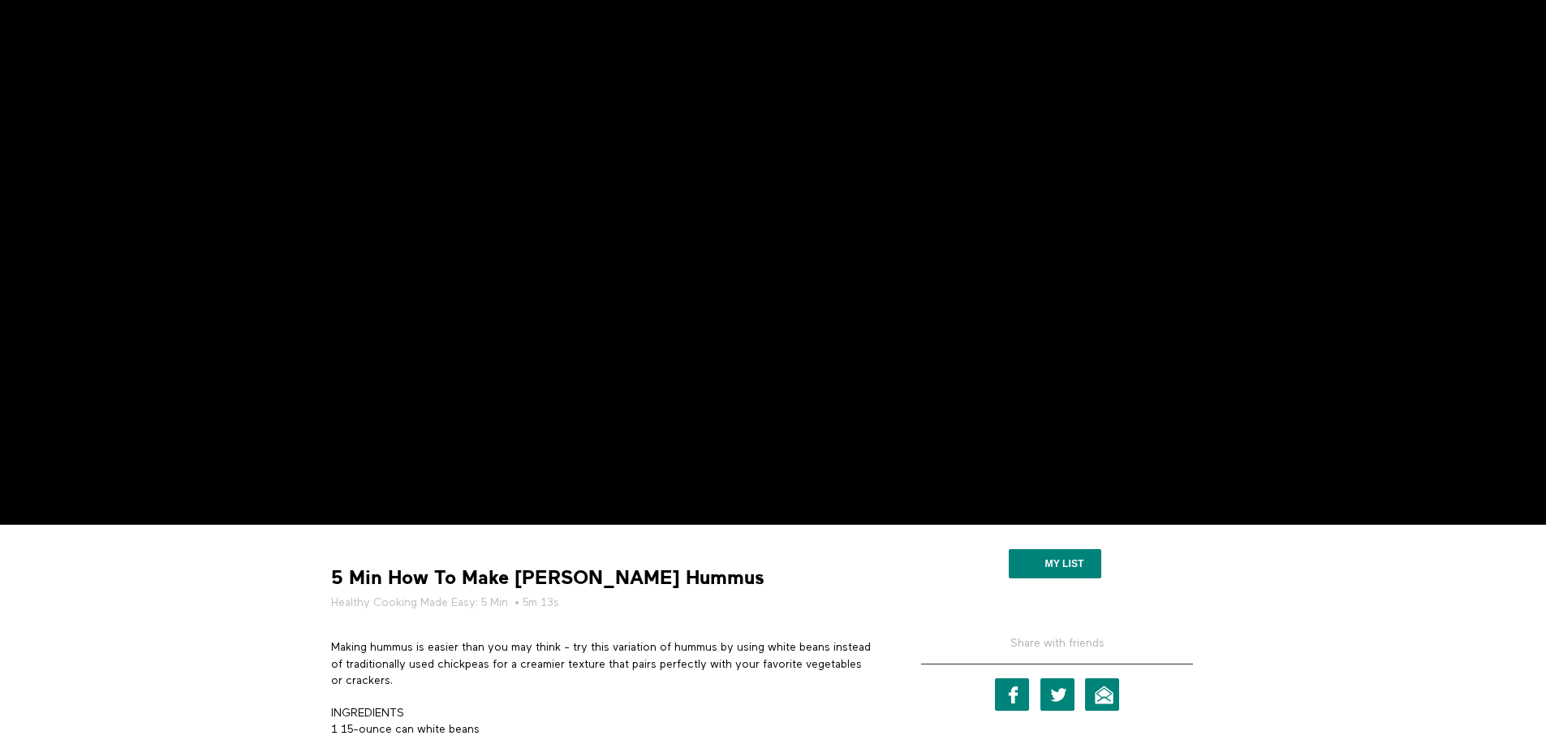
scroll to position [81, 0]
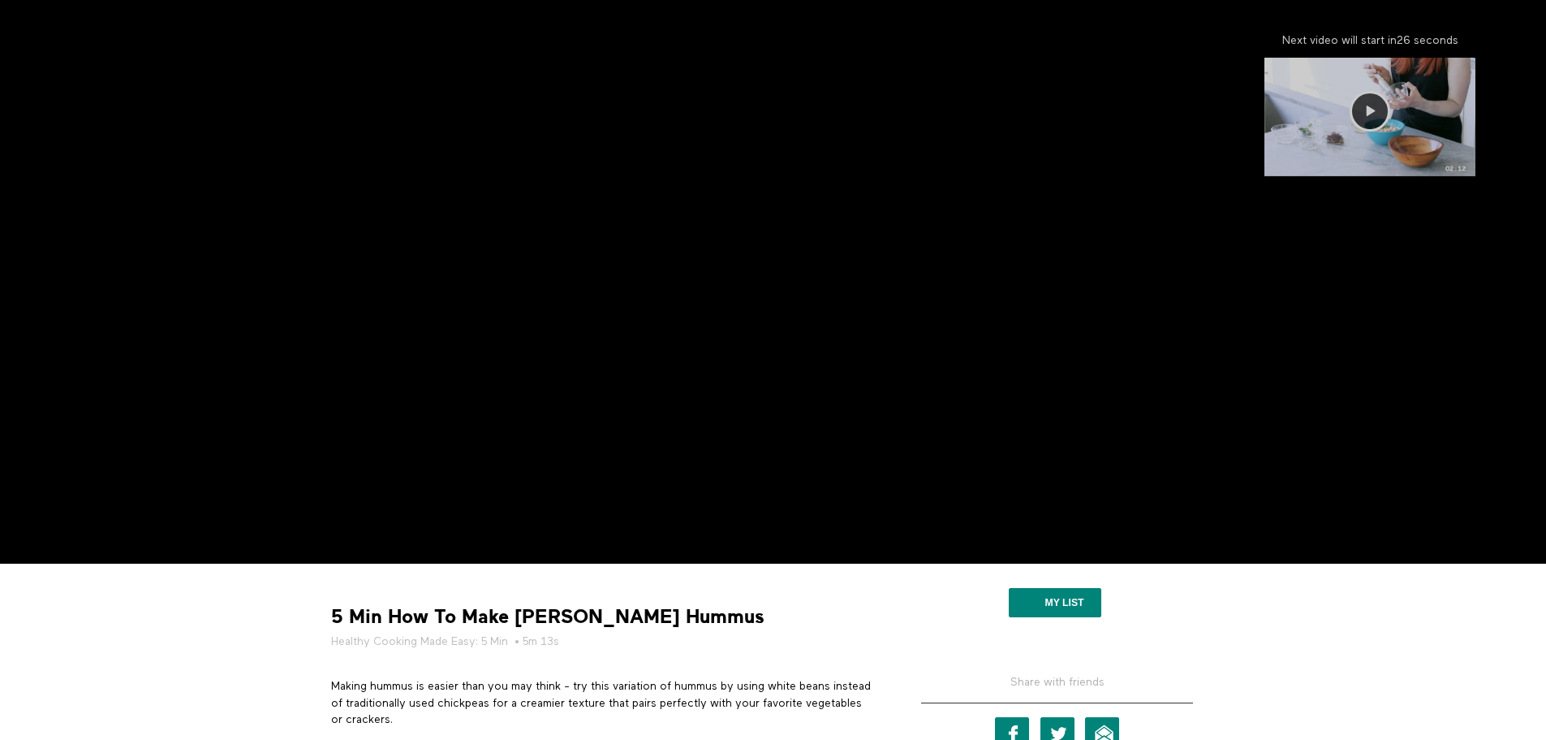
click at [1271, 112] on div at bounding box center [1370, 117] width 211 height 119
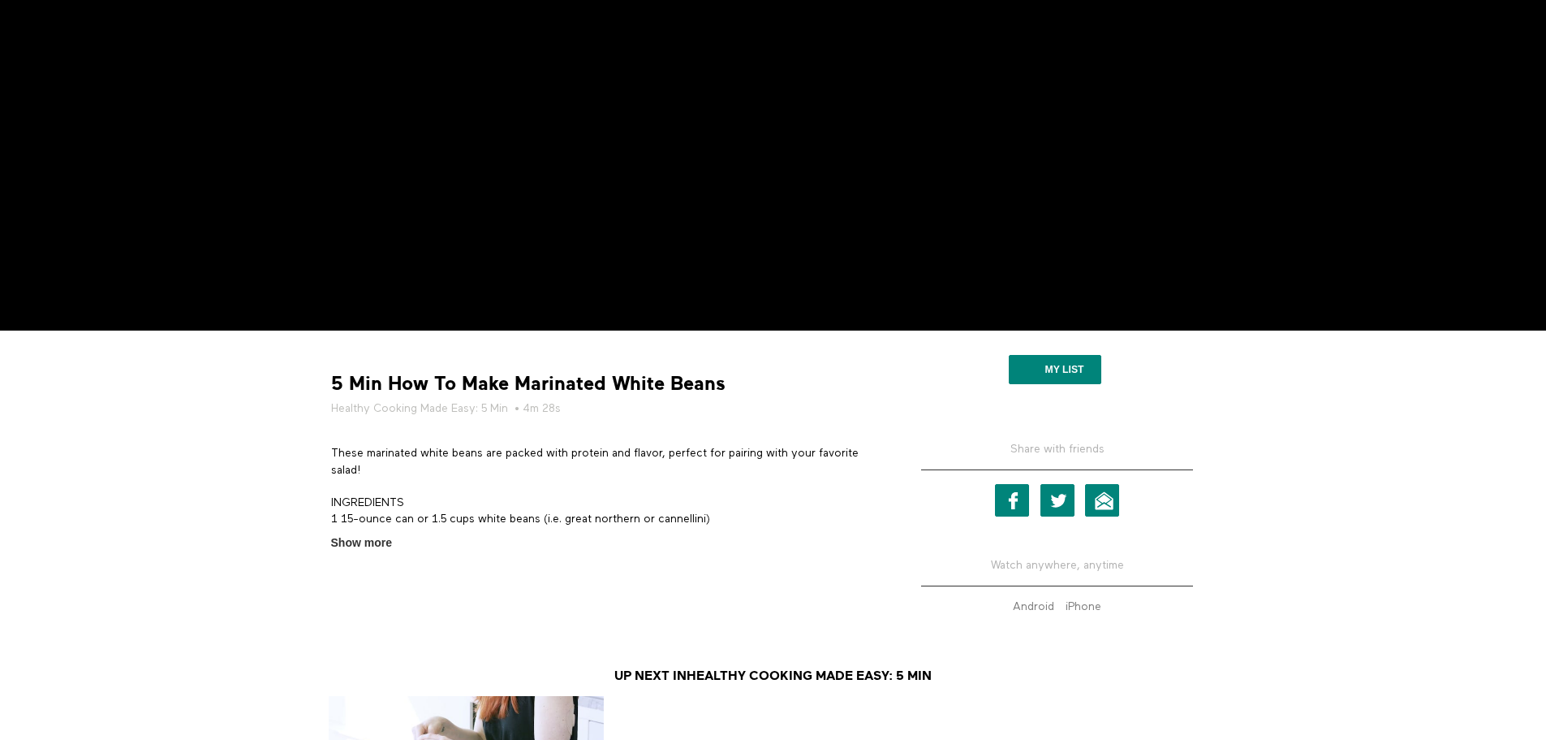
scroll to position [325, 0]
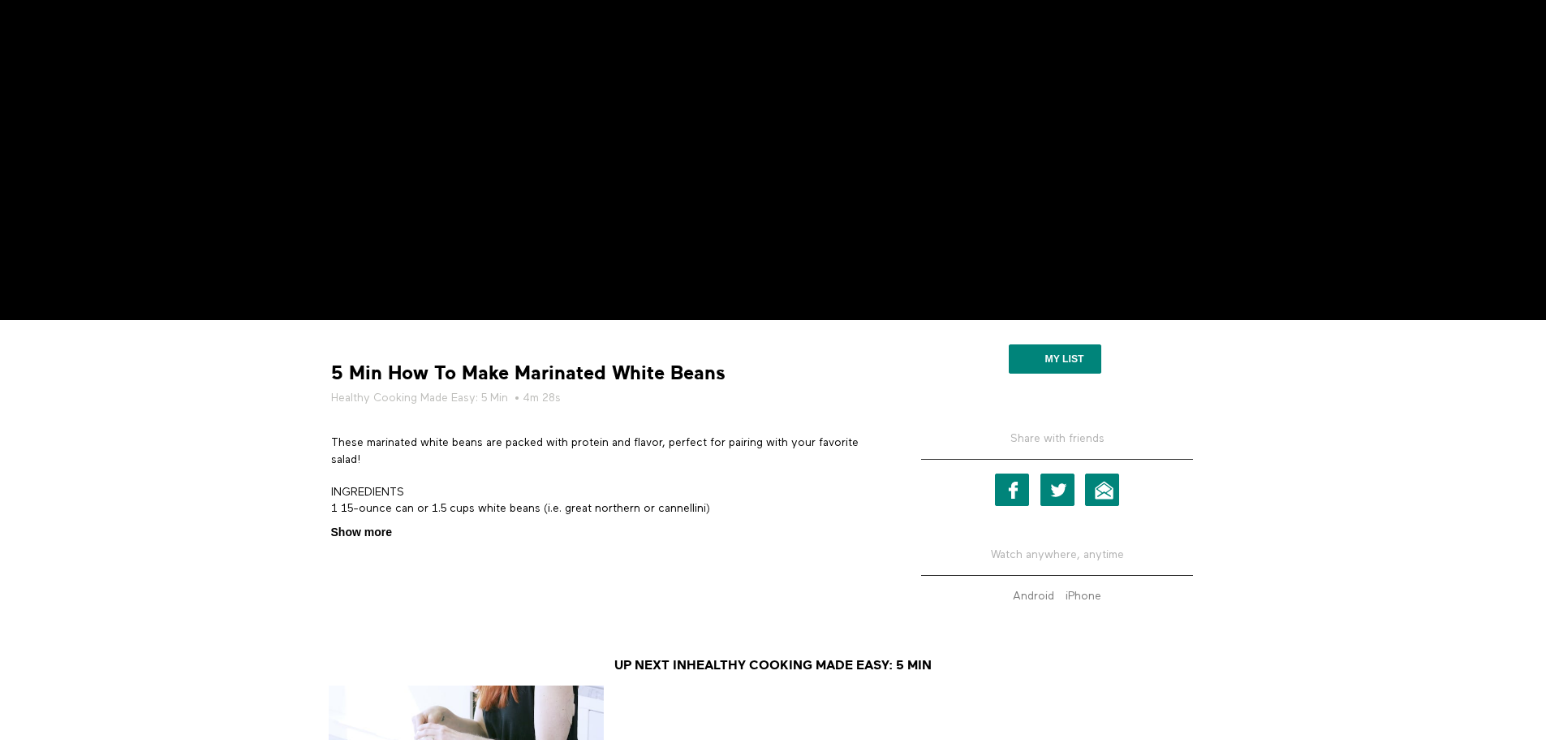
click at [373, 532] on span "Show more" at bounding box center [361, 532] width 61 height 17
click at [0, 0] on input "Show more Show less" at bounding box center [0, 0] width 0 height 0
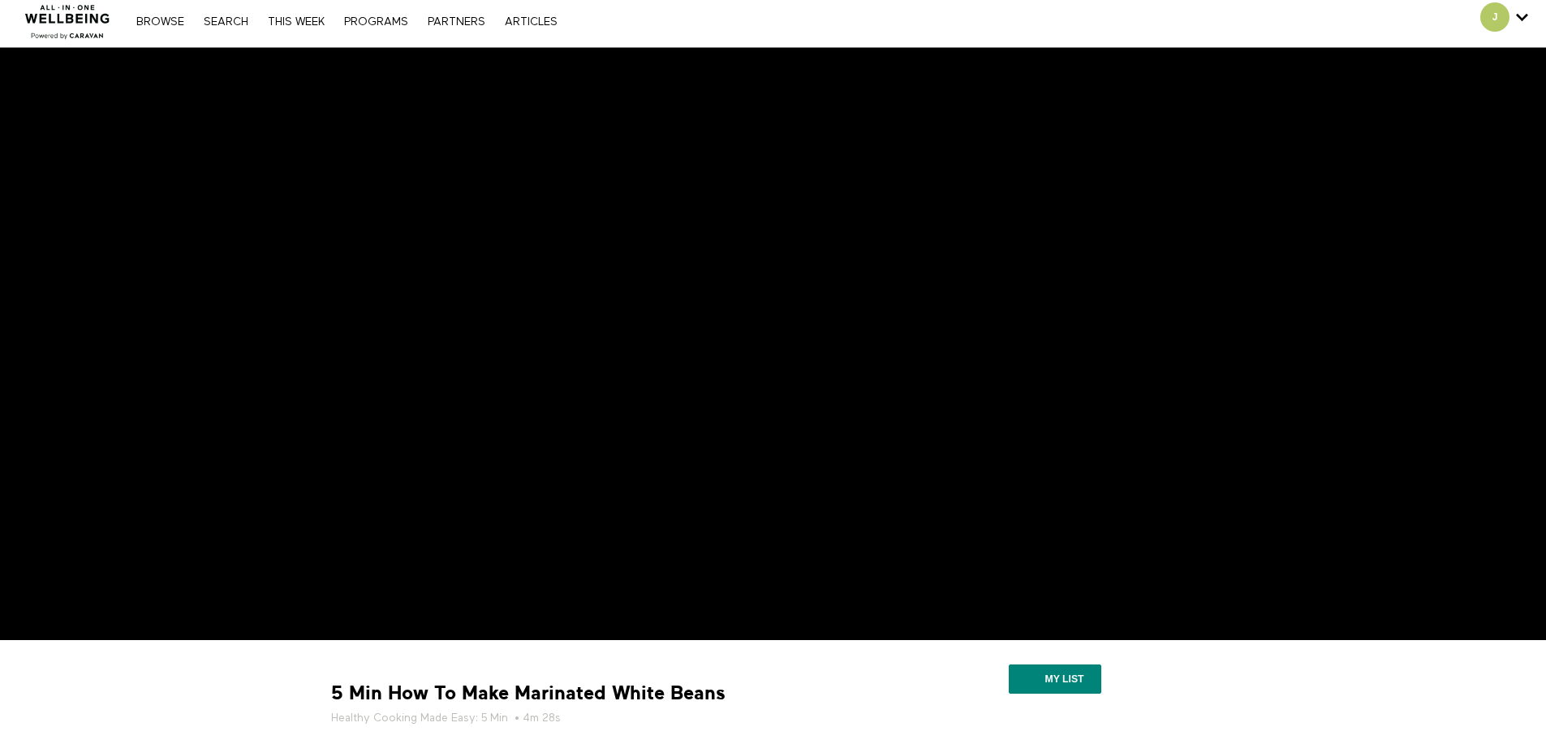
scroll to position [0, 0]
